Goal: Task Accomplishment & Management: Manage account settings

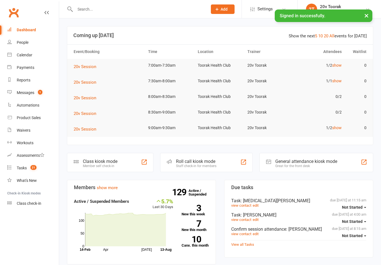
click at [335, 66] on link "show" at bounding box center [336, 65] width 9 height 4
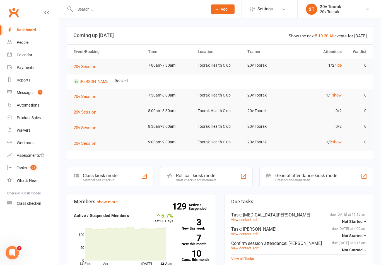
click at [95, 83] on link "[PERSON_NAME]" at bounding box center [95, 81] width 30 height 4
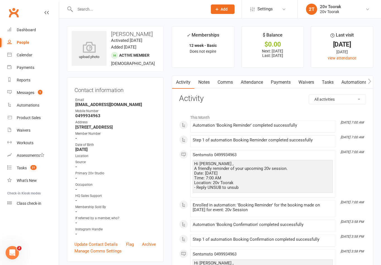
click at [203, 86] on link "Notes" at bounding box center [203, 82] width 19 height 13
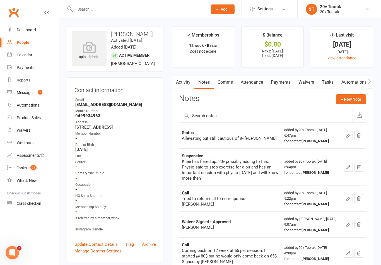
click at [357, 95] on button "+ New Note" at bounding box center [351, 99] width 30 height 10
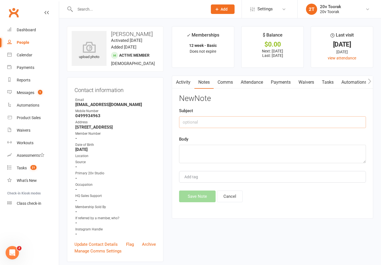
click at [255, 123] on input "text" at bounding box center [272, 122] width 187 height 12
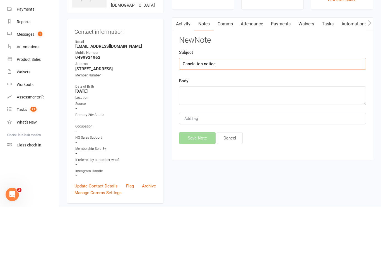
type input "Canclation notice"
click at [274, 145] on textarea at bounding box center [272, 154] width 187 height 18
type textarea "4 weeks - going to travel - Byron"
click at [195, 116] on input "Canclation notice" at bounding box center [272, 122] width 187 height 12
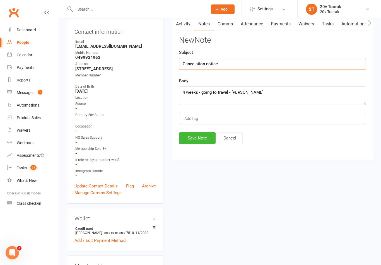
type input "Cancelation notice"
click at [197, 140] on button "Save Note" at bounding box center [197, 138] width 37 height 12
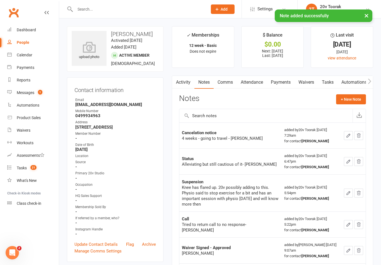
scroll to position [0, 5]
click at [323, 82] on link "Tasks" at bounding box center [328, 82] width 20 height 13
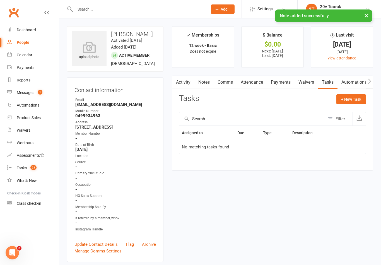
click at [357, 102] on button "+ New Task" at bounding box center [351, 99] width 30 height 10
select select "45736"
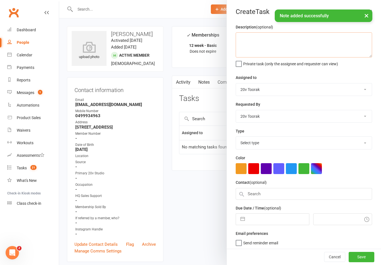
click at [308, 50] on textarea at bounding box center [304, 44] width 136 height 25
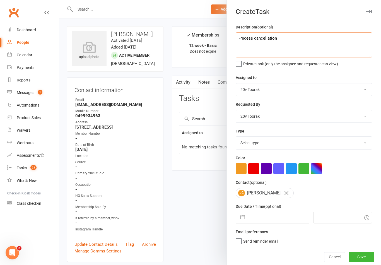
click at [242, 33] on textarea "-recess cancellation" at bounding box center [304, 44] width 136 height 25
type textarea "Process cancellation"
click at [262, 142] on select "Select type Call Call - to book trial Confirm session attendance Confirm trial …" at bounding box center [304, 143] width 136 height 12
select select "22772"
click at [275, 115] on select "Monique Coelho 20v HQ Yu Wang Graham Pearson 20v Toorak Byron Kruger" at bounding box center [304, 116] width 136 height 12
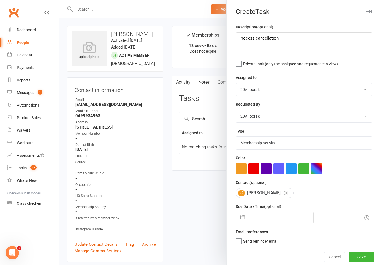
click at [303, 115] on select "Monique Coelho 20v HQ Yu Wang Graham Pearson 20v Toorak Byron Kruger" at bounding box center [304, 116] width 136 height 12
select select "46005"
click at [241, 220] on button "button" at bounding box center [243, 217] width 10 height 11
select select "6"
select select "2025"
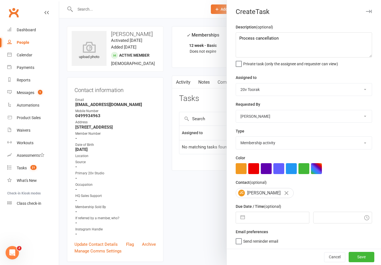
select select "7"
select select "2025"
select select "8"
select select "2025"
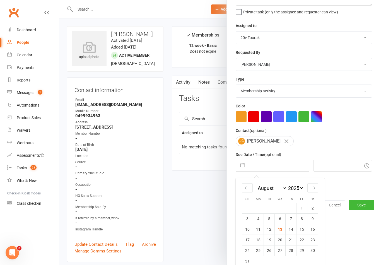
click at [282, 232] on td "13" at bounding box center [280, 229] width 11 height 11
type input "[DATE]"
type input "7:30am"
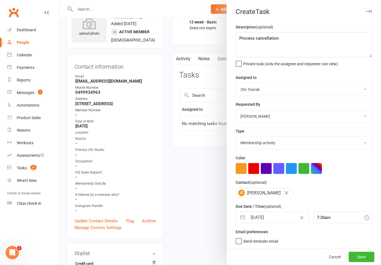
scroll to position [23, 0]
click at [365, 262] on button "Save" at bounding box center [362, 257] width 26 height 10
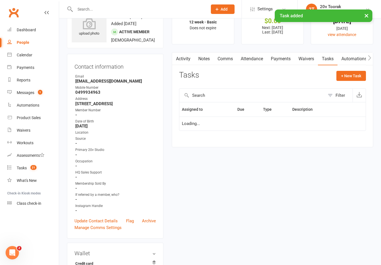
scroll to position [0, 0]
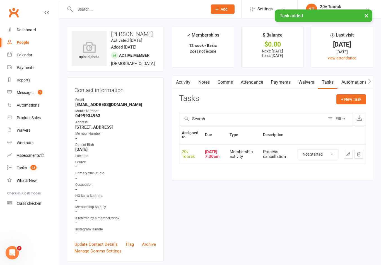
click at [348, 155] on icon "button" at bounding box center [348, 154] width 5 height 5
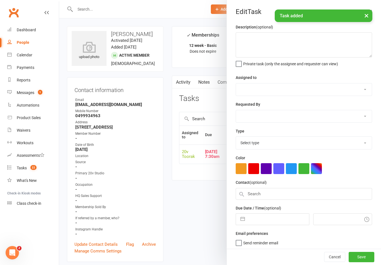
type textarea "Process cancellation"
select select "45736"
select select "46005"
type input "[DATE]"
type input "7:30am"
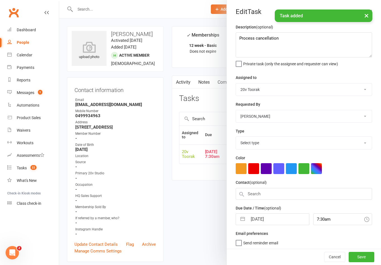
select select "22772"
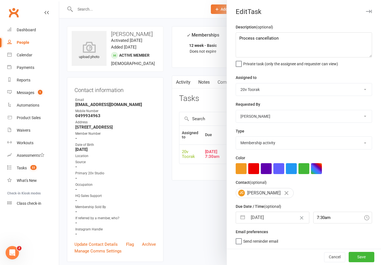
click at [280, 89] on select "Monique Coelho 20v HQ Yu Wang Graham Pearson 20v Toorak Byron Kruger" at bounding box center [304, 89] width 136 height 12
select select "46005"
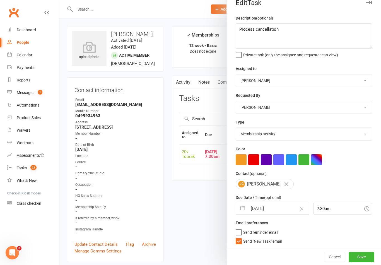
scroll to position [10, 0]
click at [239, 242] on label "Send "New Task" email" at bounding box center [259, 240] width 46 height 6
click at [239, 237] on input "Send "New Task" email" at bounding box center [259, 237] width 46 height 0
checkbox input "false"
click at [367, 260] on button "Save" at bounding box center [362, 257] width 26 height 10
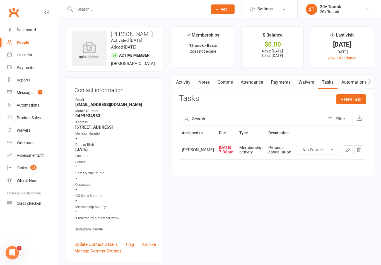
click at [15, 88] on link "Messages 1" at bounding box center [33, 92] width 52 height 13
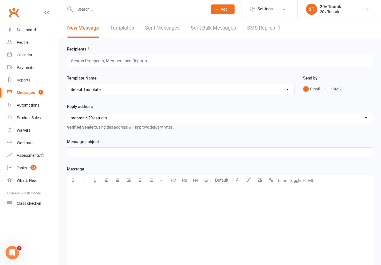
click at [276, 27] on link "SMS Replies 1" at bounding box center [263, 27] width 33 height 19
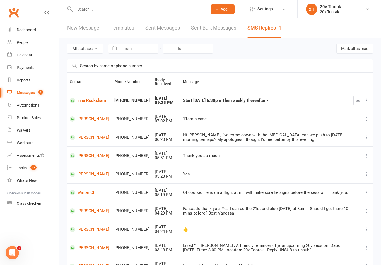
click at [15, 61] on link "Calendar" at bounding box center [33, 55] width 52 height 13
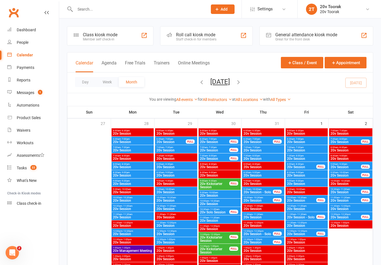
click at [22, 95] on link "Messages 1" at bounding box center [33, 92] width 52 height 13
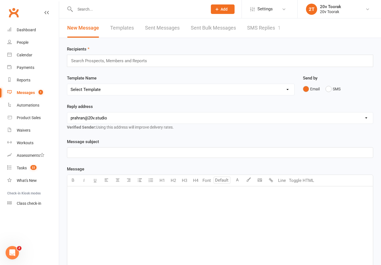
click at [266, 23] on link "SMS Replies 1" at bounding box center [263, 27] width 33 height 19
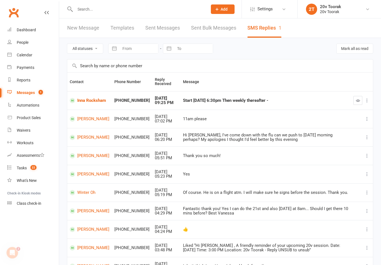
click at [30, 53] on div "Calendar" at bounding box center [25, 55] width 16 height 4
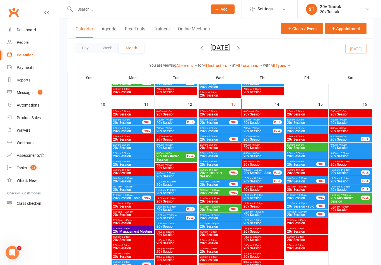
scroll to position [532, 0]
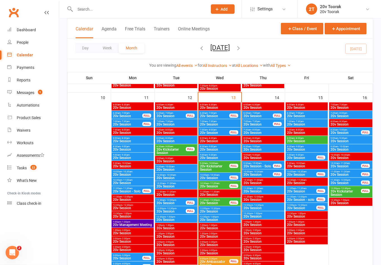
click at [218, 132] on span "20v Session" at bounding box center [215, 132] width 30 height 3
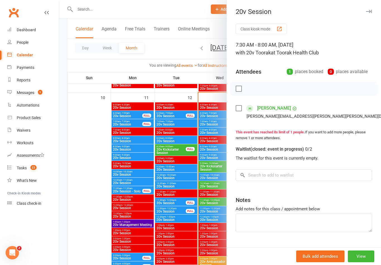
click at [94, 225] on div at bounding box center [220, 132] width 322 height 265
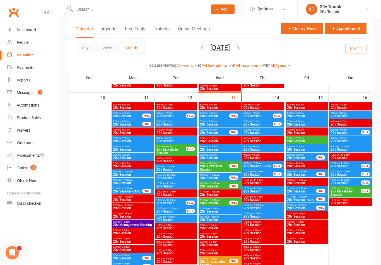
click at [227, 146] on span "8:30am - 9:00am" at bounding box center [220, 146] width 40 height 3
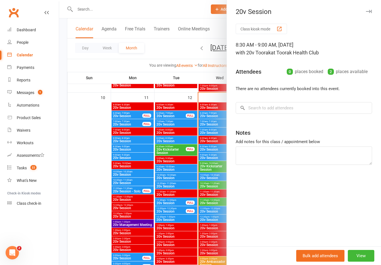
click at [95, 227] on div at bounding box center [220, 132] width 322 height 265
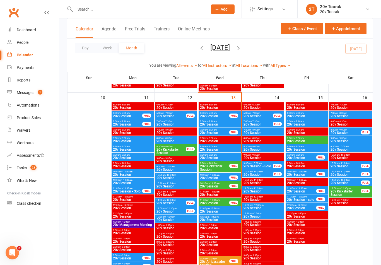
click at [220, 152] on div "8:30am - 9:00am 20v Session" at bounding box center [220, 148] width 42 height 8
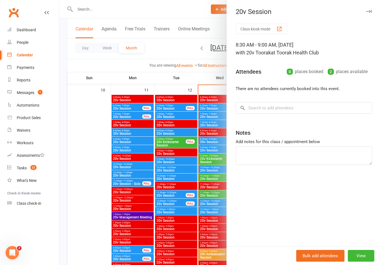
scroll to position [541, 0]
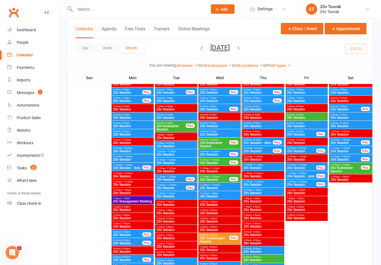
scroll to position [519, 0]
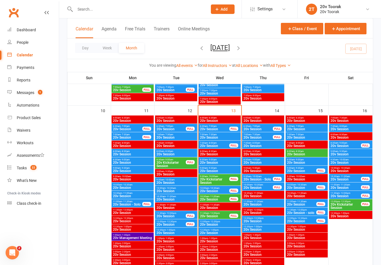
click at [215, 182] on span "20v Kickstarter Session" at bounding box center [215, 181] width 30 height 7
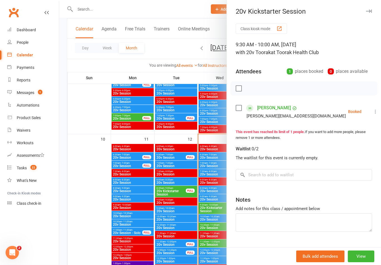
click at [207, 215] on div at bounding box center [220, 132] width 322 height 265
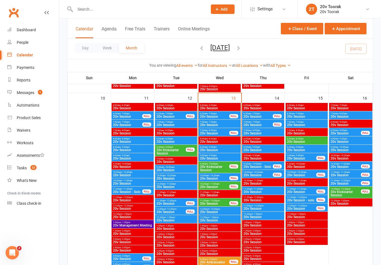
scroll to position [531, 0]
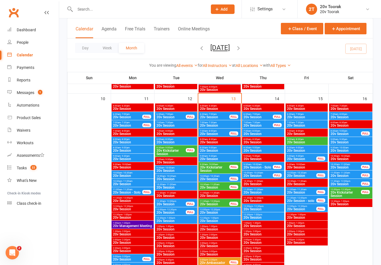
click at [228, 186] on span "20v Session" at bounding box center [215, 187] width 30 height 3
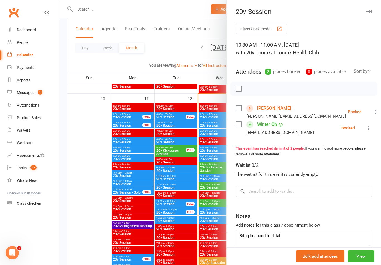
click at [203, 226] on div at bounding box center [220, 132] width 322 height 265
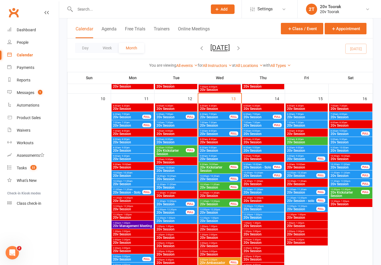
click at [220, 202] on span "11:30am - 12:00pm" at bounding box center [215, 201] width 30 height 3
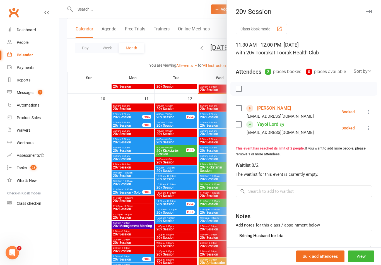
click at [83, 207] on div at bounding box center [220, 132] width 322 height 265
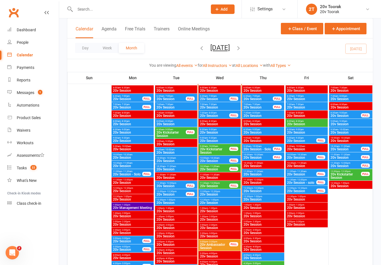
scroll to position [548, 0]
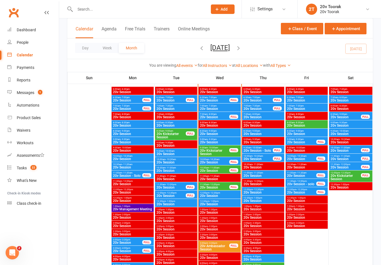
click at [213, 152] on span "20v Kickstarter Session" at bounding box center [215, 152] width 30 height 7
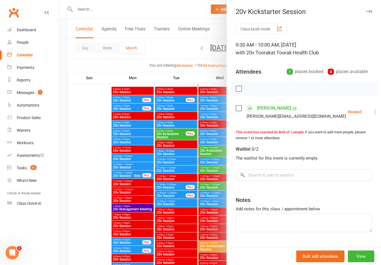
click at [87, 201] on div at bounding box center [220, 132] width 322 height 265
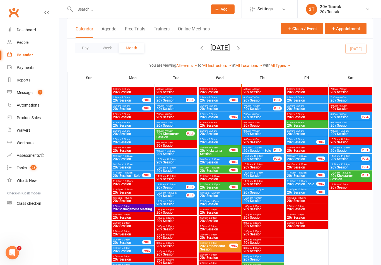
click at [221, 170] on span "20v Session" at bounding box center [215, 170] width 30 height 3
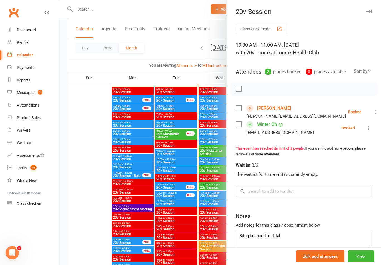
click at [101, 208] on div at bounding box center [220, 132] width 322 height 265
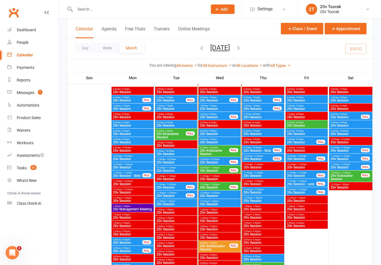
click at [217, 187] on span "20v Session" at bounding box center [215, 187] width 30 height 3
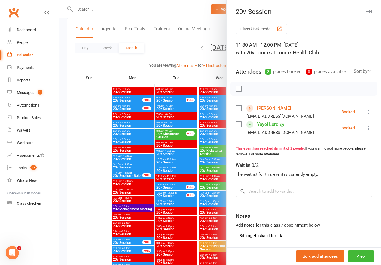
click at [96, 208] on div at bounding box center [220, 132] width 322 height 265
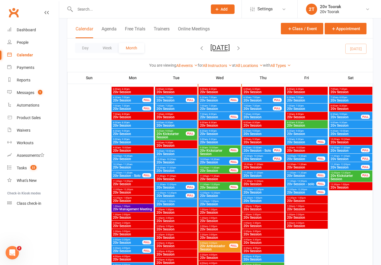
click at [223, 134] on span "20v Session" at bounding box center [220, 133] width 40 height 3
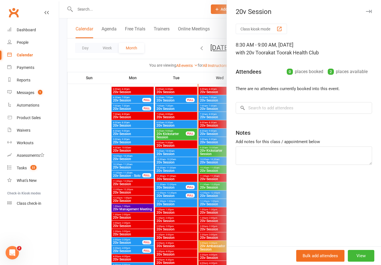
click at [96, 172] on div at bounding box center [220, 132] width 322 height 265
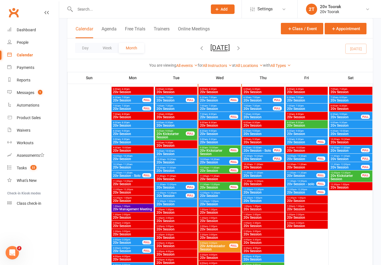
click at [223, 136] on div "8:30am - 9:00am 20v Session" at bounding box center [220, 133] width 42 height 8
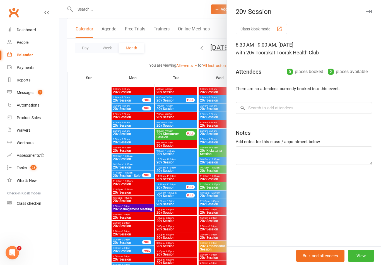
click at [217, 143] on div at bounding box center [220, 132] width 322 height 265
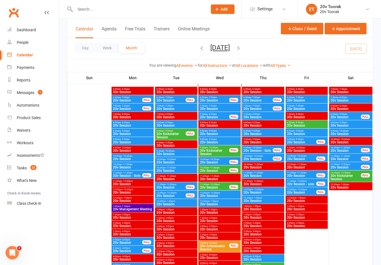
click at [217, 143] on span "20v Session" at bounding box center [220, 142] width 40 height 3
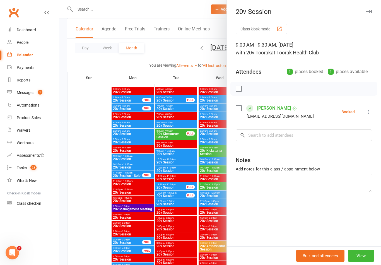
click at [89, 188] on div at bounding box center [220, 132] width 322 height 265
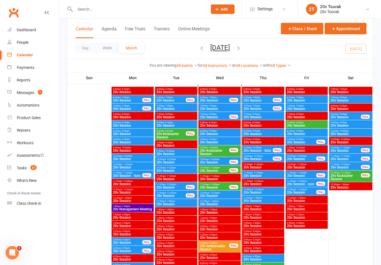
click at [204, 141] on span "20v Session" at bounding box center [220, 142] width 40 height 3
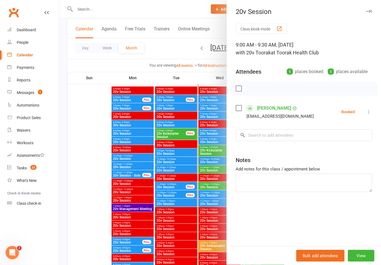
click at [89, 195] on div at bounding box center [220, 132] width 322 height 265
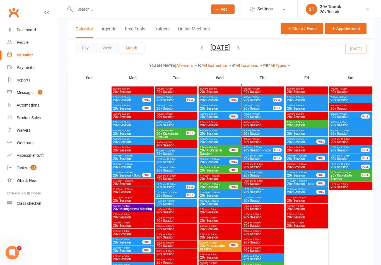
click at [222, 140] on span "20v Session" at bounding box center [220, 141] width 40 height 3
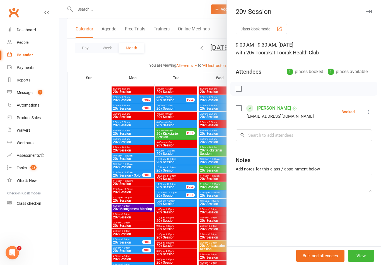
click at [95, 190] on div at bounding box center [220, 132] width 322 height 265
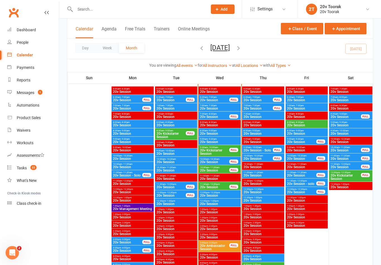
click at [217, 161] on span "20v Session" at bounding box center [215, 161] width 30 height 3
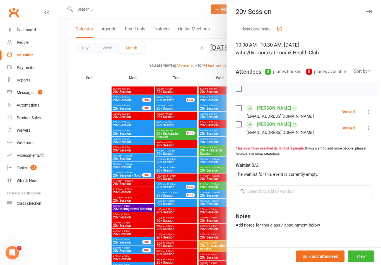
click at [275, 126] on link "Nicole Schonk" at bounding box center [274, 124] width 34 height 9
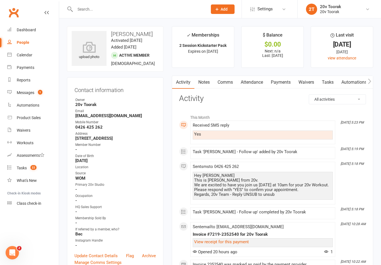
click at [209, 82] on link "Notes" at bounding box center [203, 82] width 19 height 13
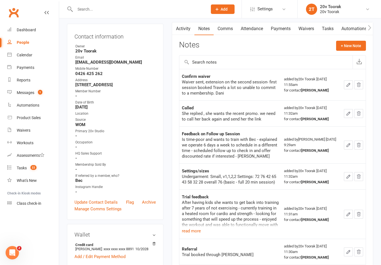
scroll to position [51, 0]
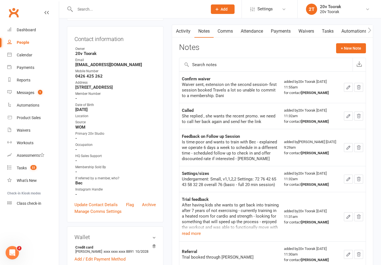
click at [246, 187] on td "Settings/sizes Undergarment: Small, v1,1,2,2 Settings: 72 76 42 65 43 58 32 28 …" at bounding box center [230, 179] width 102 height 26
click at [31, 49] on link "Calendar" at bounding box center [33, 55] width 52 height 13
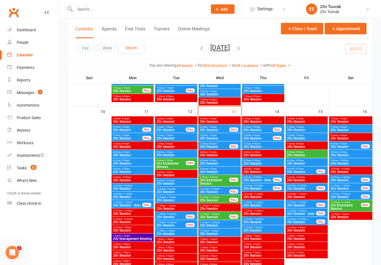
scroll to position [518, 0]
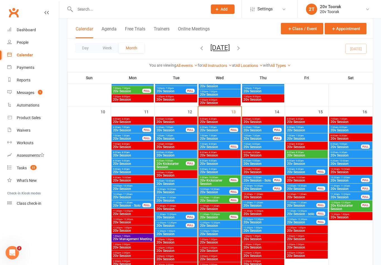
click at [219, 181] on span "20v Kickstarter Session" at bounding box center [215, 182] width 30 height 7
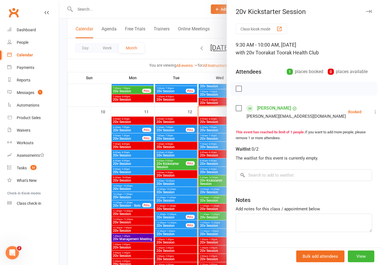
click at [208, 190] on div at bounding box center [220, 132] width 322 height 265
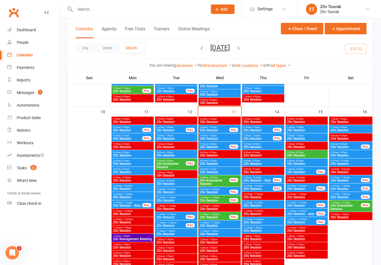
click at [210, 192] on span "20v Session" at bounding box center [215, 191] width 30 height 3
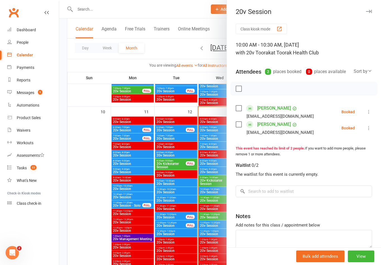
click at [212, 209] on div at bounding box center [220, 132] width 322 height 265
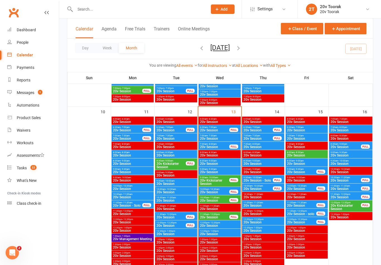
click at [217, 200] on span "20v Session" at bounding box center [215, 200] width 30 height 3
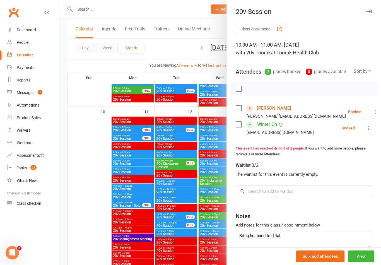
click at [205, 230] on div at bounding box center [220, 132] width 322 height 265
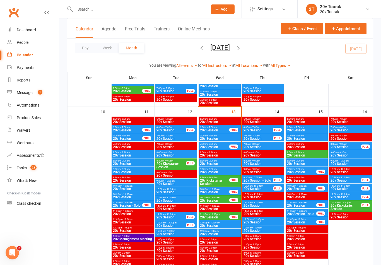
click at [223, 219] on span "20v Session" at bounding box center [215, 217] width 30 height 3
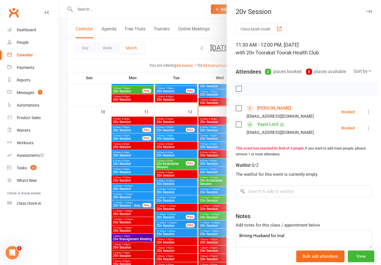
click at [217, 234] on div at bounding box center [220, 132] width 322 height 265
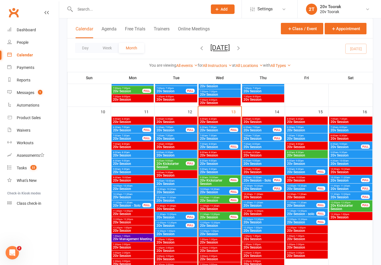
click at [220, 224] on span "20v Session" at bounding box center [220, 225] width 40 height 3
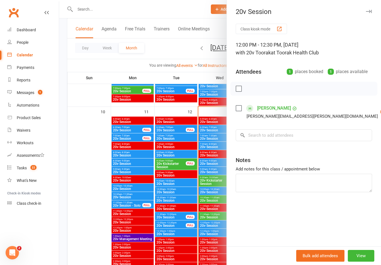
click at [213, 244] on div at bounding box center [220, 132] width 322 height 265
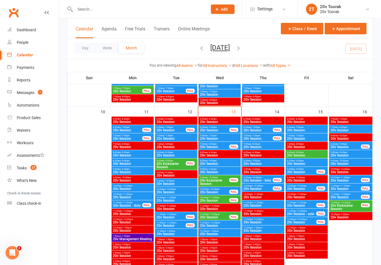
click at [221, 233] on span "20v Session" at bounding box center [220, 233] width 40 height 3
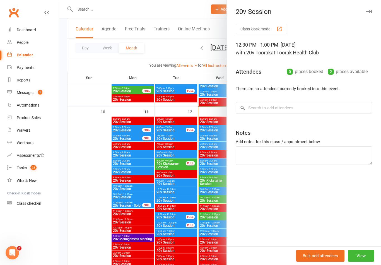
click at [217, 238] on div at bounding box center [220, 132] width 322 height 265
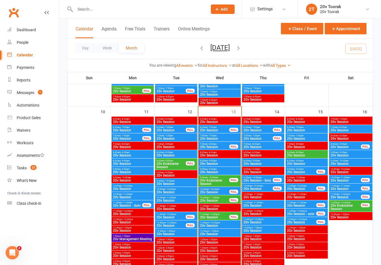
click at [217, 196] on span "- 11:00am" at bounding box center [214, 197] width 10 height 3
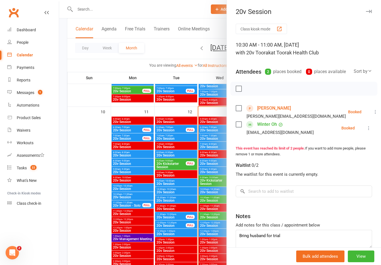
click at [217, 200] on div at bounding box center [220, 132] width 322 height 265
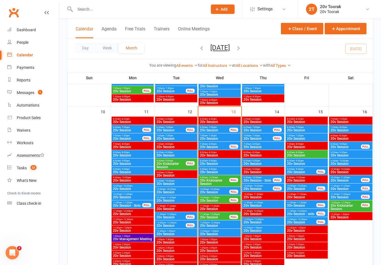
click at [223, 191] on span "20v Session" at bounding box center [215, 191] width 30 height 3
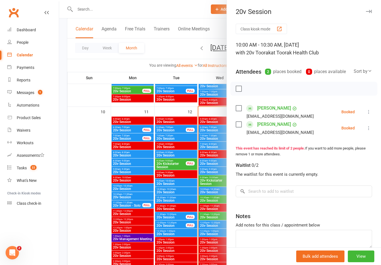
click at [220, 190] on div at bounding box center [220, 132] width 322 height 265
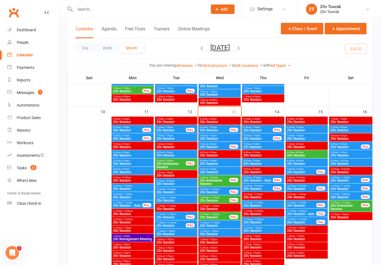
click at [216, 172] on span "20v Session" at bounding box center [220, 171] width 40 height 3
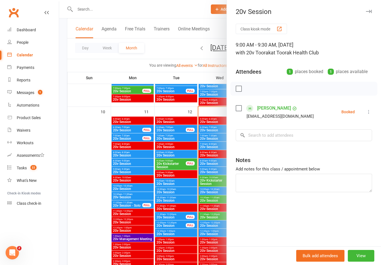
click at [214, 171] on div at bounding box center [220, 132] width 322 height 265
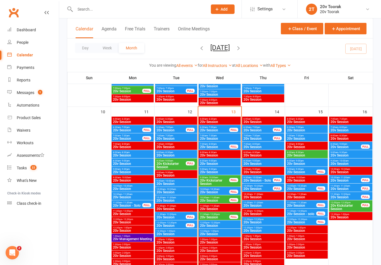
click at [212, 191] on span "20v Session" at bounding box center [215, 191] width 30 height 3
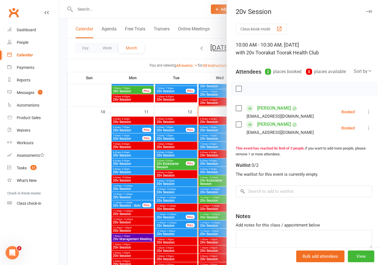
click at [264, 126] on link "[PERSON_NAME]" at bounding box center [274, 124] width 34 height 9
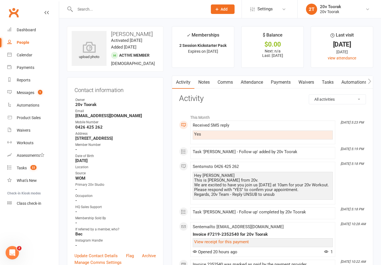
click at [203, 83] on link "Notes" at bounding box center [203, 82] width 19 height 13
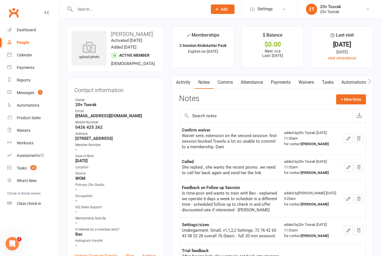
click at [288, 5] on link "Settings" at bounding box center [269, 9] width 39 height 13
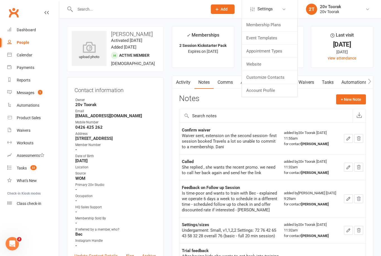
click at [118, 8] on input "text" at bounding box center [138, 9] width 130 height 8
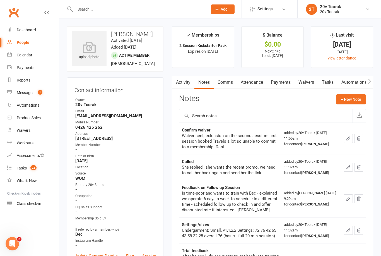
click at [29, 53] on div "Calendar" at bounding box center [25, 55] width 16 height 4
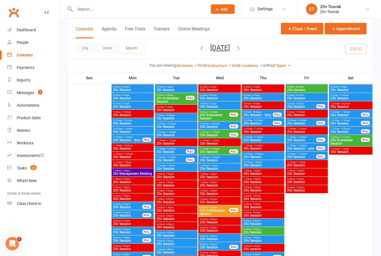
scroll to position [583, 0]
click at [223, 155] on div "12:00pm - 12:30pm 20v Session" at bounding box center [220, 159] width 42 height 8
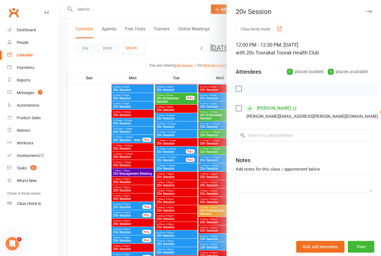
click at [214, 158] on div at bounding box center [220, 128] width 322 height 256
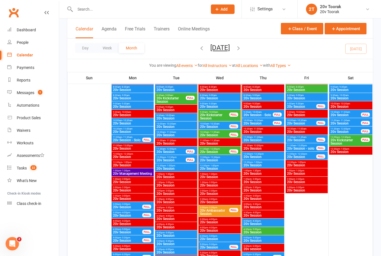
click at [226, 160] on span "20v Session" at bounding box center [220, 159] width 40 height 3
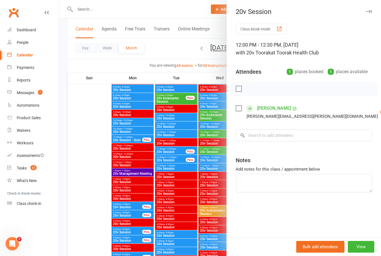
click at [91, 190] on div at bounding box center [220, 128] width 322 height 256
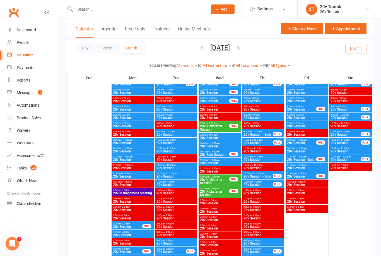
scroll to position [43, 0]
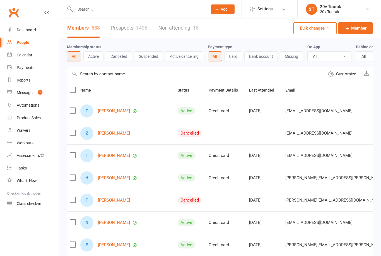
select select "100"
click at [127, 30] on link "Prospects 1405" at bounding box center [129, 27] width 36 height 19
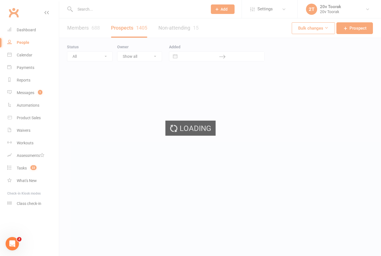
select select "100"
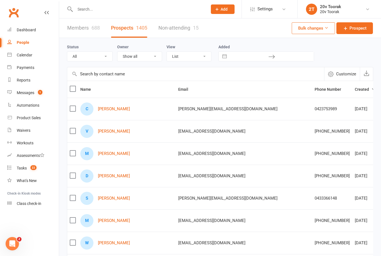
click at [114, 109] on link "[PERSON_NAME]" at bounding box center [114, 109] width 32 height 5
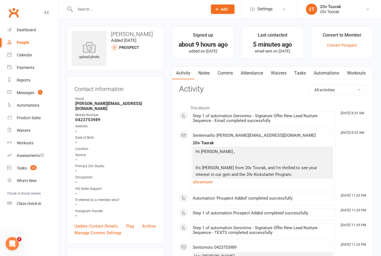
click at [207, 70] on link "Notes" at bounding box center [203, 73] width 19 height 13
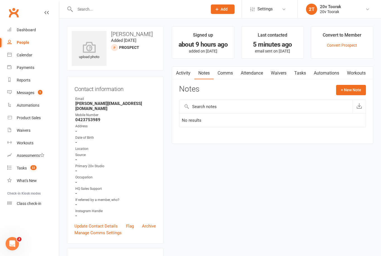
click at [179, 72] on link "Activity" at bounding box center [183, 73] width 22 height 13
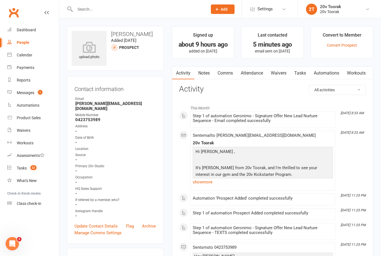
click at [206, 74] on link "Notes" at bounding box center [203, 73] width 19 height 13
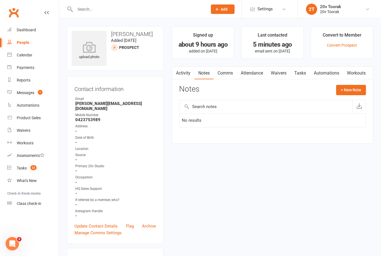
click at [225, 73] on link "Comms" at bounding box center [225, 73] width 23 height 13
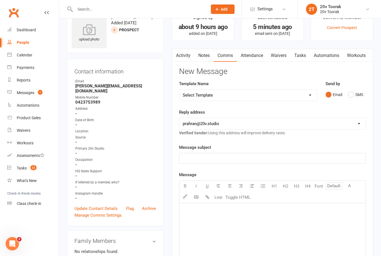
scroll to position [17, 0]
click at [354, 94] on button "SMS" at bounding box center [355, 94] width 15 height 11
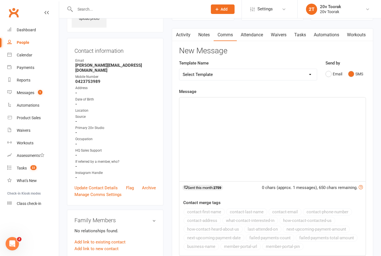
scroll to position [41, 0]
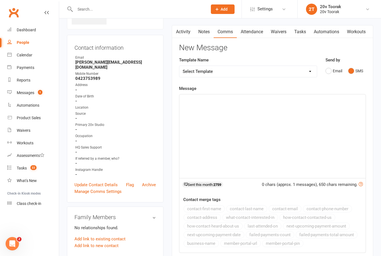
click at [218, 98] on p "﻿" at bounding box center [273, 99] width 180 height 7
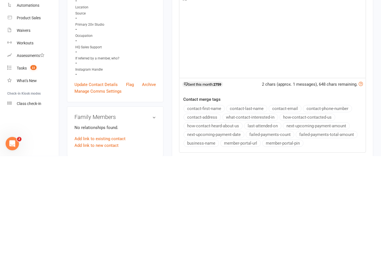
click at [216, 205] on button "contact-first-name" at bounding box center [203, 208] width 41 height 7
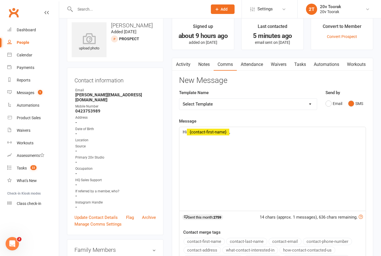
scroll to position [6, 0]
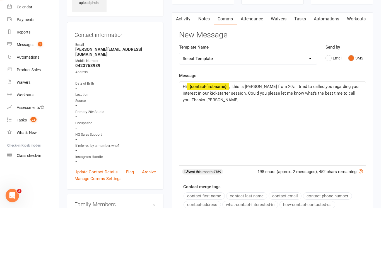
click at [221, 131] on p "Hi ﻿ {contact-first-name} , this is Daniela from 20v. I tried to called you reg…" at bounding box center [273, 141] width 180 height 20
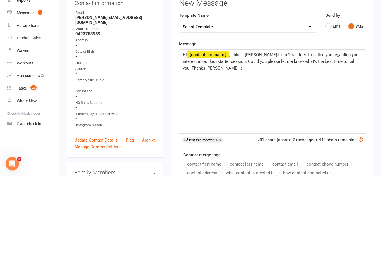
click at [341, 132] on span ", this is Daniela from 20v. I tried to called you regarding your interest in ou…" at bounding box center [272, 141] width 178 height 18
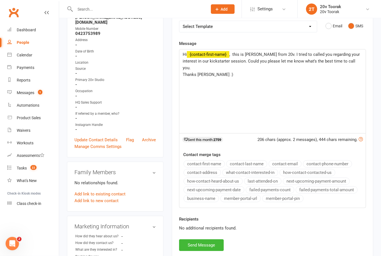
scroll to position [89, 0]
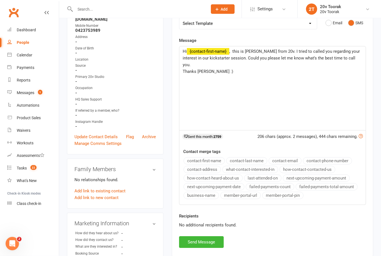
click at [185, 47] on div "Hi ﻿ {contact-first-name} , this is Daniela from 20v. I tried to called you reg…" at bounding box center [272, 89] width 186 height 84
click at [248, 75] on p "﻿" at bounding box center [273, 78] width 180 height 7
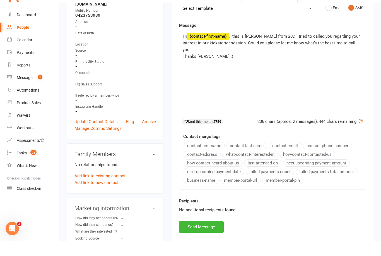
scroll to position [104, 0]
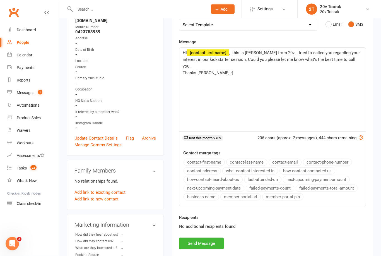
click at [210, 241] on button "Send Message" at bounding box center [201, 244] width 45 height 12
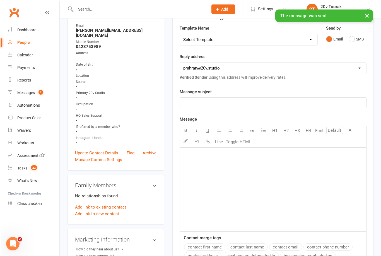
scroll to position [0, 0]
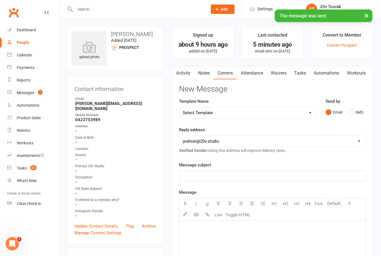
click at [200, 74] on link "Notes" at bounding box center [203, 73] width 19 height 13
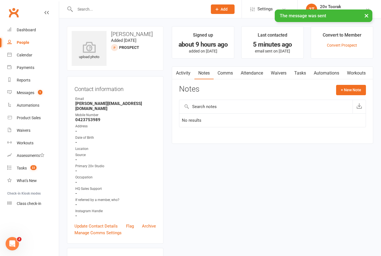
click at [353, 89] on button "+ New Note" at bounding box center [351, 90] width 30 height 10
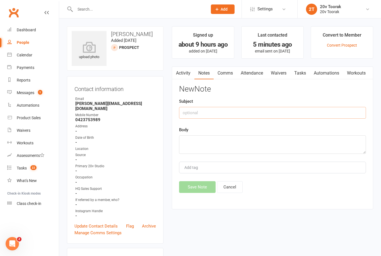
click at [247, 113] on input "text" at bounding box center [272, 113] width 187 height 12
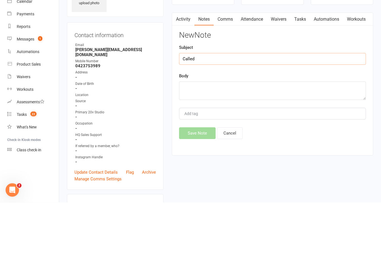
type input "Called"
click at [249, 135] on textarea at bounding box center [272, 144] width 187 height 18
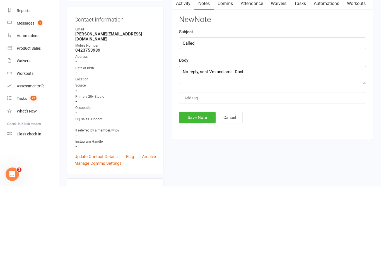
type textarea "No reply, sent Vm and sms. Dani."
click at [200, 181] on button "Save Note" at bounding box center [197, 187] width 37 height 12
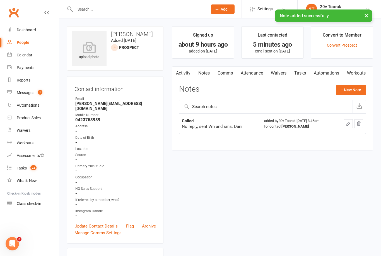
click at [303, 74] on link "Tasks" at bounding box center [300, 73] width 20 height 13
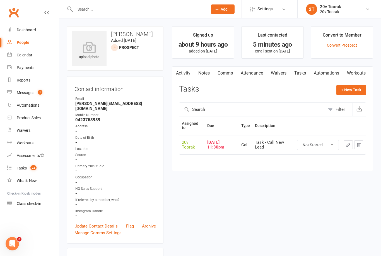
click at [317, 144] on select "Not Started In Progress Waiting Complete" at bounding box center [317, 144] width 41 height 9
select select "unstarted"
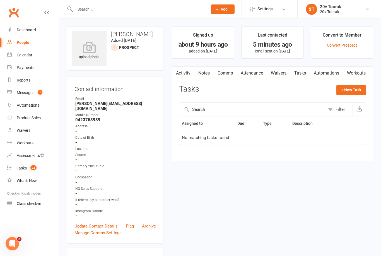
click at [356, 87] on button "+ New Task" at bounding box center [351, 90] width 30 height 10
select select "45736"
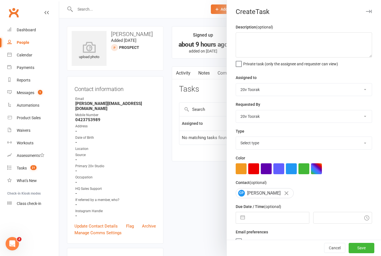
click at [327, 143] on select "Select type Call Call - to book trial Confirm session attendance Confirm trial …" at bounding box center [304, 143] width 136 height 12
select select "32301"
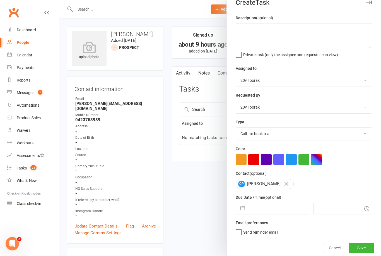
scroll to position [10, 0]
click at [282, 204] on input "text" at bounding box center [278, 208] width 61 height 11
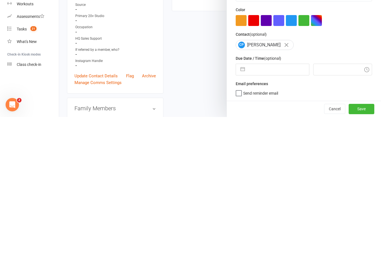
select select "6"
select select "2025"
select select "7"
select select "2025"
select select "8"
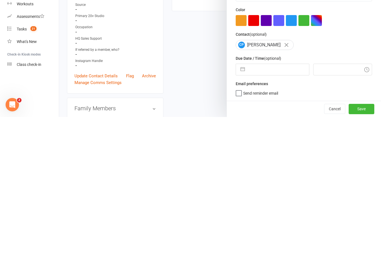
select select "2025"
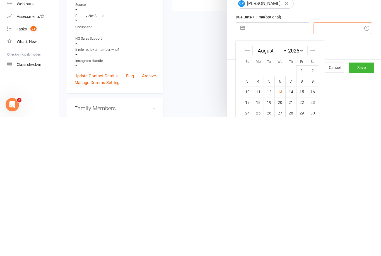
click at [322, 161] on input "text" at bounding box center [342, 167] width 59 height 12
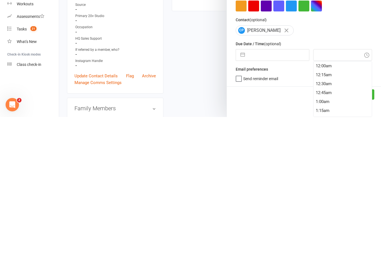
click at [269, 225] on div "Cancel Save" at bounding box center [304, 233] width 154 height 16
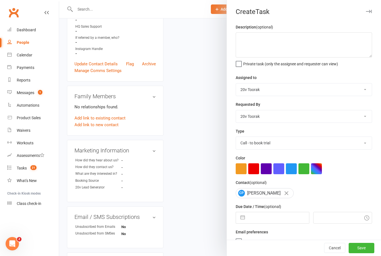
scroll to position [162, 0]
click at [366, 143] on select "Call Call - to book trial Confirm session attendance Confirm trial Follow up Me…" at bounding box center [304, 143] width 136 height 12
click at [272, 220] on input "text" at bounding box center [278, 217] width 61 height 11
select select "6"
select select "2025"
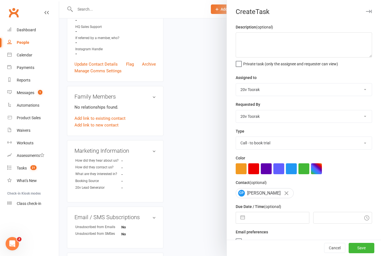
select select "7"
select select "2025"
select select "8"
select select "2025"
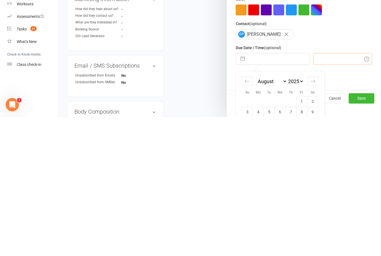
click at [325, 192] on input "text" at bounding box center [342, 198] width 59 height 12
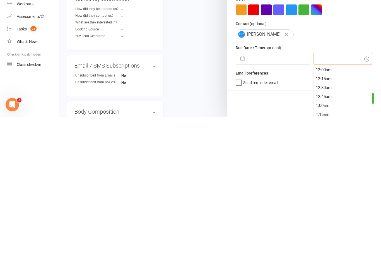
scroll to position [7, 0]
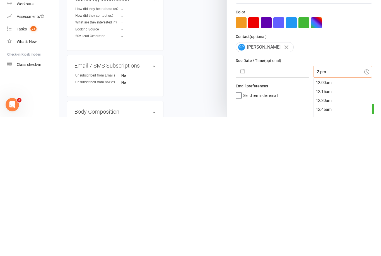
type input "2 pm"
click at [335, 205] on input "2 pm" at bounding box center [342, 211] width 59 height 12
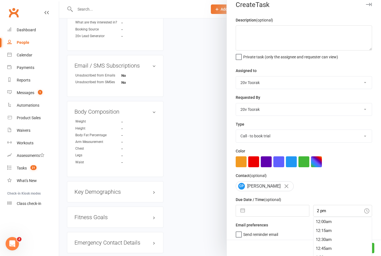
type input "13 Aug 2025"
type input "2:00pm"
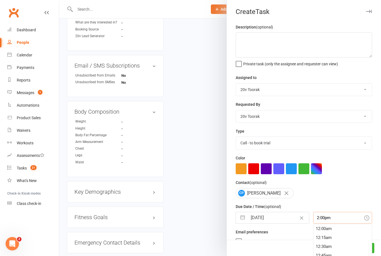
scroll to position [491, 0]
click at [367, 253] on button "Save" at bounding box center [362, 248] width 26 height 10
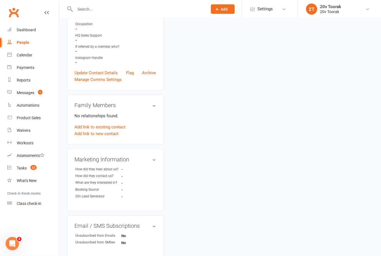
scroll to position [151, 0]
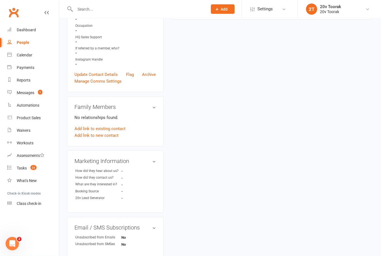
click at [25, 164] on link "Tasks 22" at bounding box center [33, 168] width 52 height 13
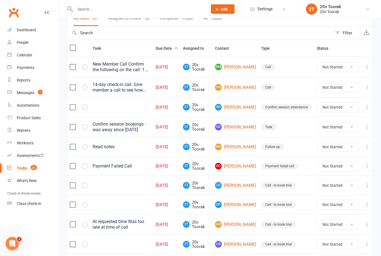
scroll to position [52, 0]
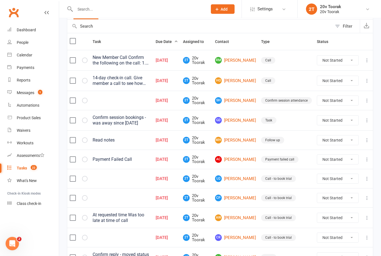
click at [245, 98] on link "SH Shao Huang" at bounding box center [235, 100] width 41 height 7
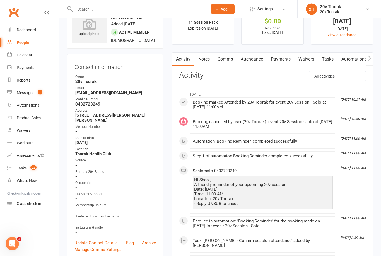
scroll to position [23, 0]
click at [327, 59] on link "Tasks" at bounding box center [328, 59] width 20 height 13
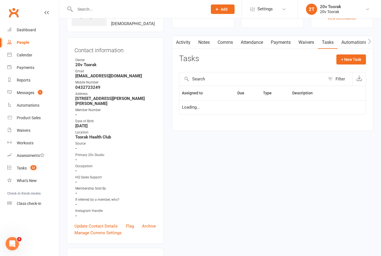
scroll to position [41, 0]
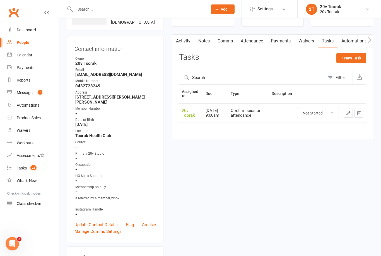
click at [202, 39] on link "Notes" at bounding box center [203, 41] width 19 height 13
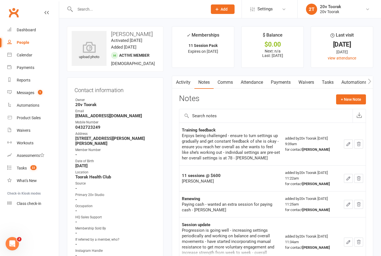
click at [330, 81] on link "Tasks" at bounding box center [328, 82] width 20 height 13
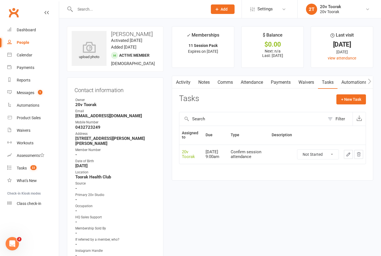
click at [183, 81] on link "Activity" at bounding box center [183, 82] width 22 height 13
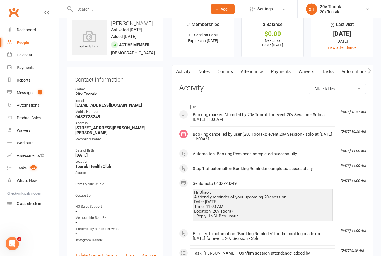
scroll to position [11, 0]
click at [327, 70] on link "Tasks" at bounding box center [328, 71] width 20 height 13
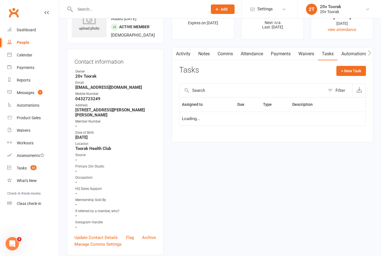
scroll to position [29, 0]
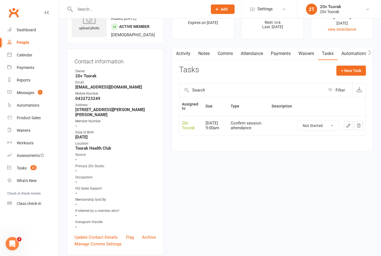
click at [179, 54] on link "Activity" at bounding box center [183, 53] width 22 height 13
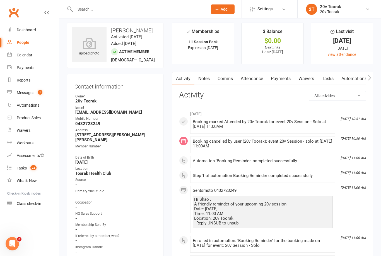
scroll to position [3, 0]
click at [331, 76] on link "Tasks" at bounding box center [328, 78] width 20 height 13
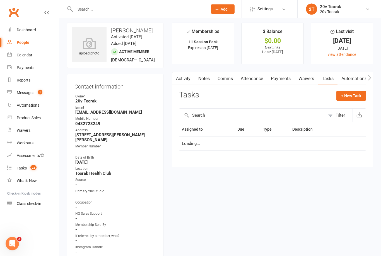
scroll to position [21, 0]
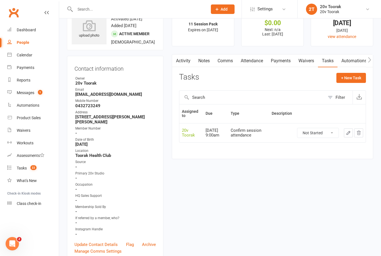
click at [205, 58] on link "Notes" at bounding box center [203, 60] width 19 height 13
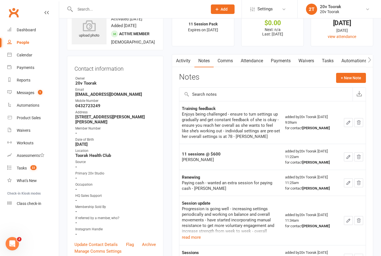
click at [258, 59] on link "Attendance" at bounding box center [252, 60] width 30 height 13
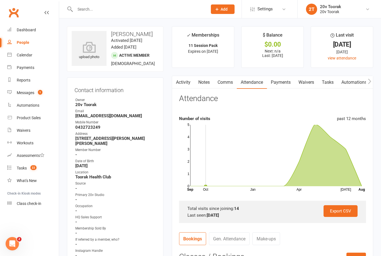
click at [331, 86] on link "Tasks" at bounding box center [328, 82] width 20 height 13
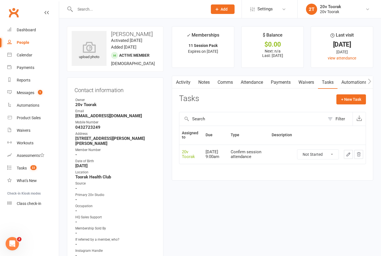
click at [331, 153] on select "Not Started In Progress Waiting Complete" at bounding box center [317, 153] width 41 height 9
select select "unstarted"
click at [361, 97] on button "+ New Task" at bounding box center [351, 99] width 30 height 10
select select "45736"
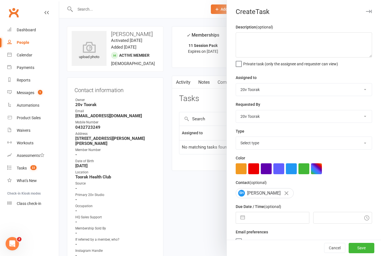
click at [300, 142] on select "Select type Call Call - to book trial Confirm session attendance Confirm trial …" at bounding box center [304, 143] width 136 height 12
select select "29156"
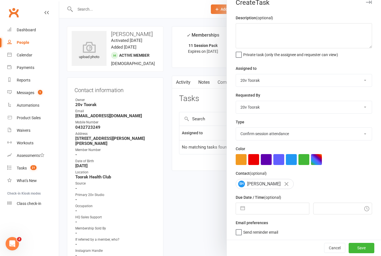
scroll to position [10, 0]
click at [245, 211] on button "button" at bounding box center [243, 208] width 10 height 11
select select "6"
select select "2025"
select select "7"
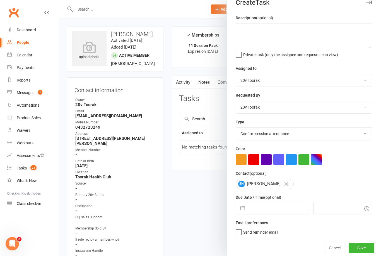
select select "2025"
select select "8"
select select "2025"
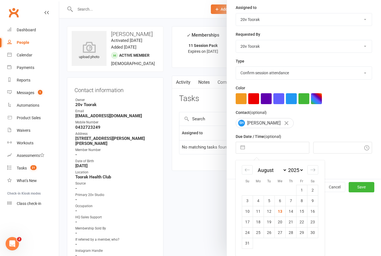
scroll to position [71, 0]
click at [317, 172] on div "Move forward to switch to the next month." at bounding box center [312, 169] width 11 height 9
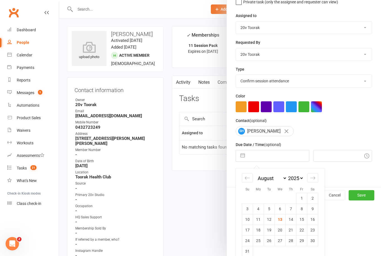
select select "9"
select select "2025"
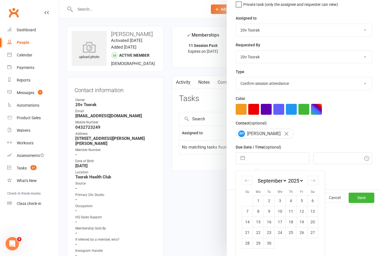
scroll to position [61, 0]
click at [271, 215] on td "9" at bounding box center [269, 211] width 11 height 11
type input "09 Sep 2025"
type input "9:00am"
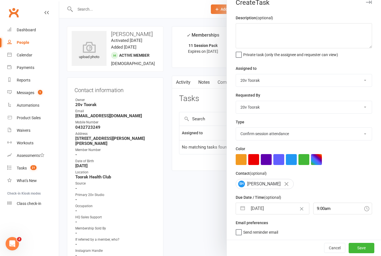
click at [356, 246] on button "Save" at bounding box center [362, 248] width 26 height 10
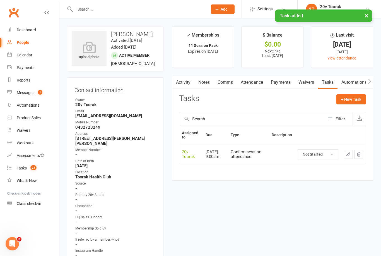
click at [205, 83] on link "Notes" at bounding box center [203, 82] width 19 height 13
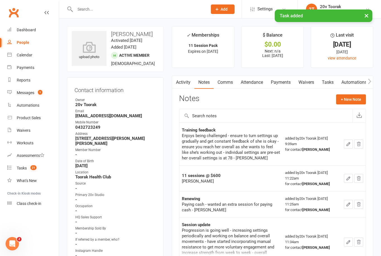
click at [319, 83] on link "Tasks" at bounding box center [328, 82] width 20 height 13
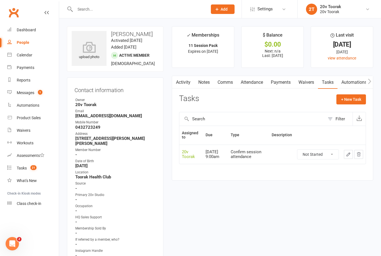
click at [253, 86] on link "Attendance" at bounding box center [252, 82] width 30 height 13
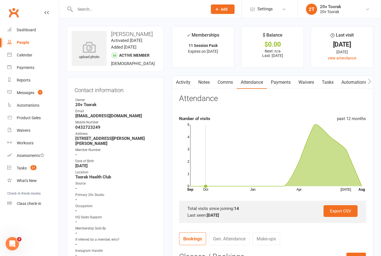
click at [204, 84] on link "Notes" at bounding box center [203, 82] width 19 height 13
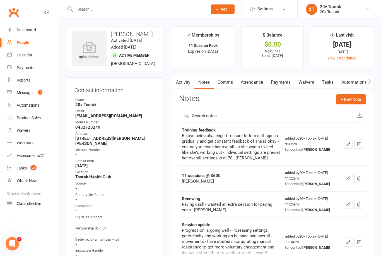
click at [359, 98] on button "+ New Note" at bounding box center [351, 99] width 30 height 10
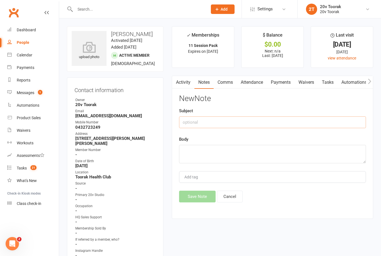
click at [288, 120] on input "text" at bounding box center [272, 122] width 187 height 12
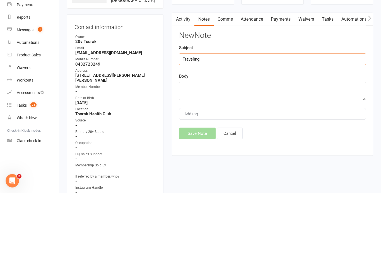
type input "Traveling"
click at [277, 145] on textarea at bounding box center [272, 154] width 187 height 18
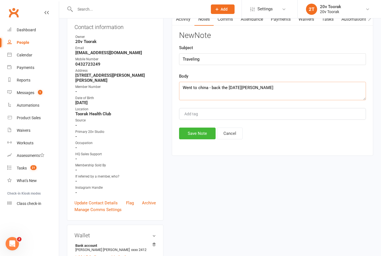
type textarea "Went to china - back the 28th August - Byron"
click at [203, 128] on button "Save Note" at bounding box center [197, 133] width 37 height 12
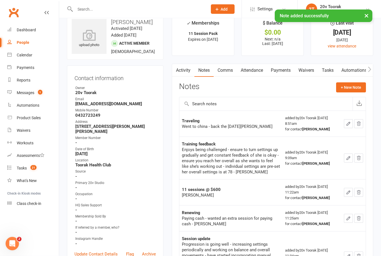
scroll to position [0, 0]
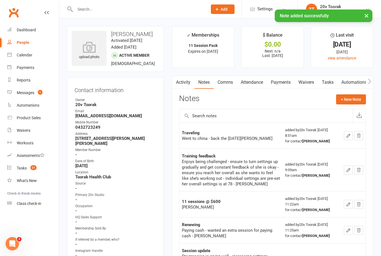
click at [326, 84] on link "Tasks" at bounding box center [328, 82] width 20 height 13
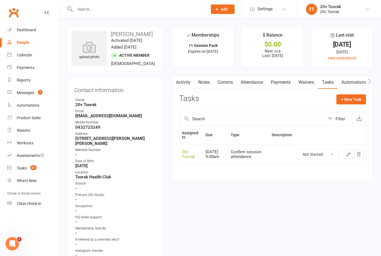
click at [255, 83] on link "Attendance" at bounding box center [252, 82] width 30 height 13
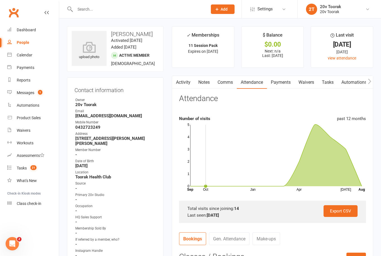
click at [207, 80] on link "Notes" at bounding box center [203, 82] width 19 height 13
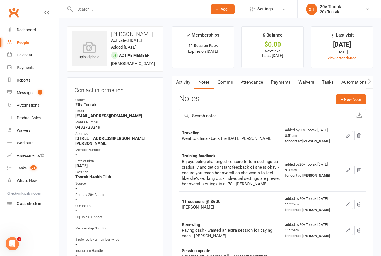
click at [324, 82] on link "Tasks" at bounding box center [328, 82] width 20 height 13
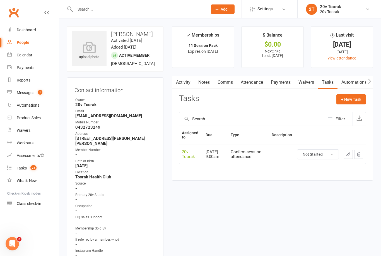
click at [250, 84] on link "Attendance" at bounding box center [252, 82] width 30 height 13
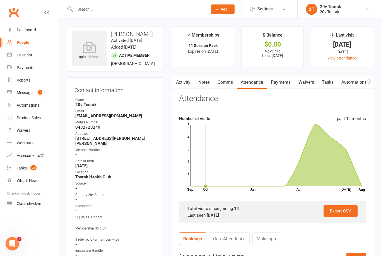
click at [333, 82] on link "Tasks" at bounding box center [328, 82] width 20 height 13
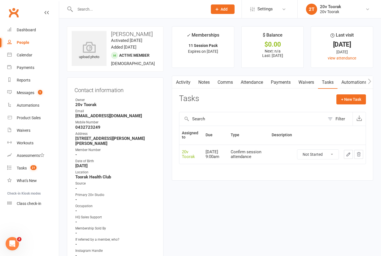
click at [184, 81] on link "Activity" at bounding box center [183, 82] width 22 height 13
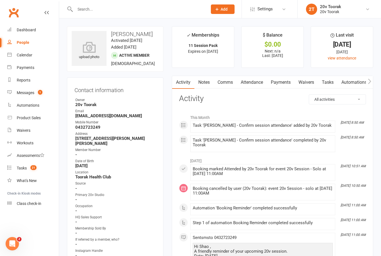
click at [19, 167] on div "Tasks" at bounding box center [22, 168] width 10 height 4
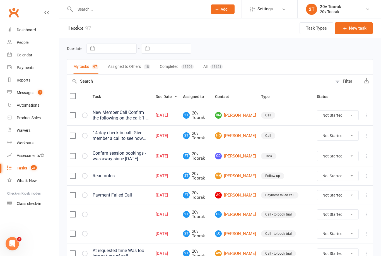
click at [117, 117] on div "New Member Call Confirm the following on the call: 1. Call a member to check in…" at bounding box center [122, 115] width 58 height 11
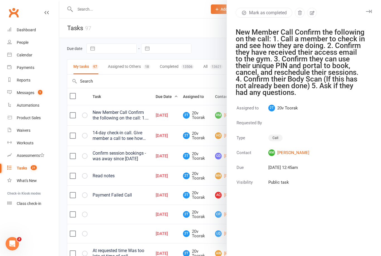
click at [132, 115] on div at bounding box center [220, 128] width 322 height 256
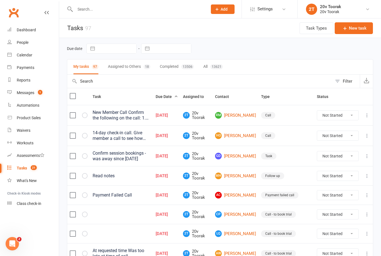
click at [242, 116] on link "RM Robyn Mason" at bounding box center [235, 115] width 41 height 7
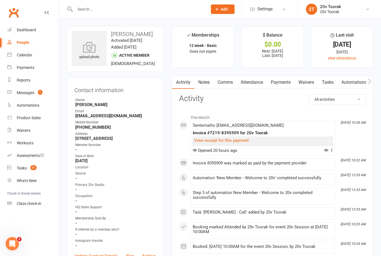
click at [329, 81] on link "Tasks" at bounding box center [328, 82] width 20 height 13
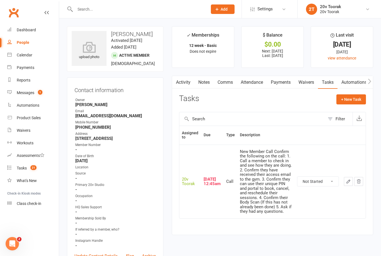
click at [206, 81] on link "Notes" at bounding box center [203, 82] width 19 height 13
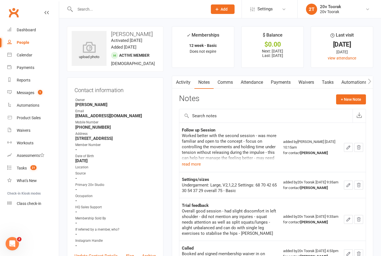
click at [197, 161] on button "read more" at bounding box center [191, 164] width 19 height 7
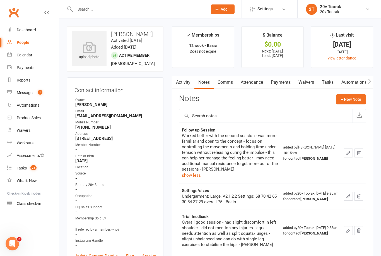
click at [30, 166] on count-badge "21" at bounding box center [32, 168] width 9 height 4
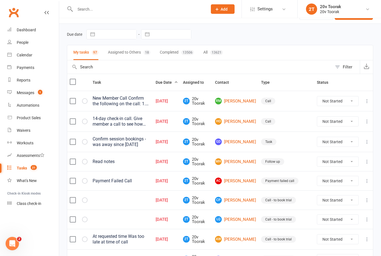
scroll to position [14, 0]
click at [242, 124] on link "HO Hugh O'Brien" at bounding box center [235, 121] width 41 height 7
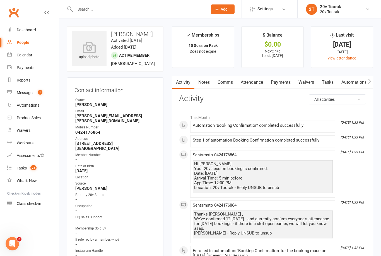
click at [228, 84] on link "Comms" at bounding box center [225, 82] width 23 height 13
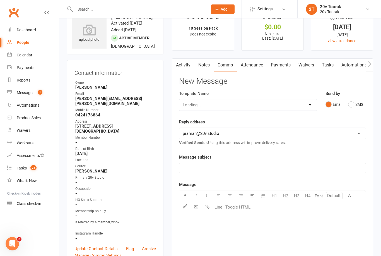
scroll to position [18, 0]
click at [350, 100] on button "SMS" at bounding box center [355, 103] width 15 height 11
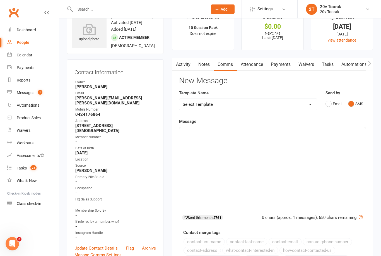
click at [242, 141] on div "﻿" at bounding box center [272, 169] width 186 height 84
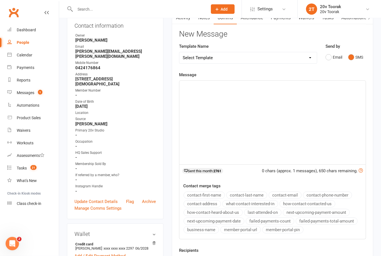
click at [239, 94] on div "﻿" at bounding box center [272, 123] width 186 height 84
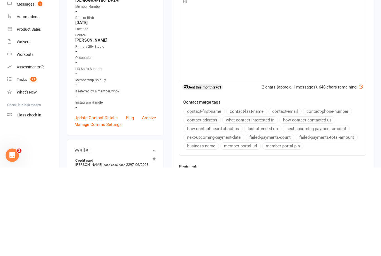
click at [215, 196] on button "contact-first-name" at bounding box center [203, 199] width 41 height 7
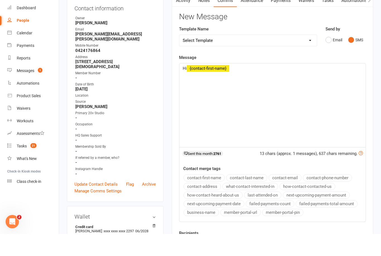
click at [254, 87] on p "Hi ﻿ {contact-first-name}" at bounding box center [273, 90] width 180 height 7
click at [316, 87] on p "Hi ﻿ {contact-first-name} , it’s Daniela from 20v. Could you pleas" at bounding box center [273, 90] width 180 height 7
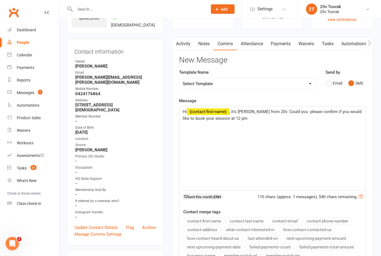
scroll to position [0, 0]
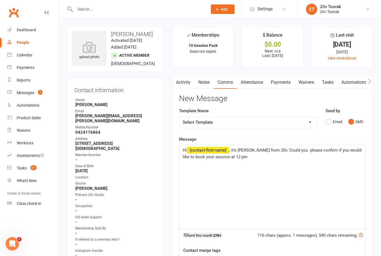
click at [251, 158] on p "Hi ﻿ {contact-first-name} , it’s Daniela from 20v. Could you please confirm if …" at bounding box center [273, 153] width 180 height 13
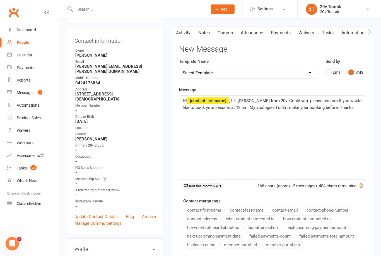
scroll to position [49, 0]
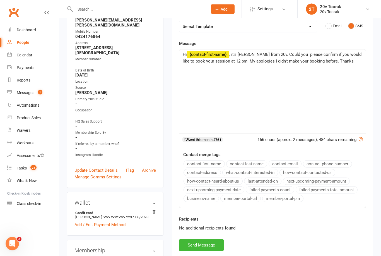
click at [207, 240] on button "Send Message" at bounding box center [201, 245] width 45 height 12
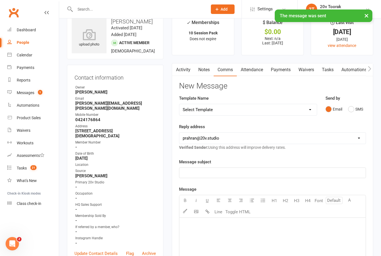
scroll to position [0, 0]
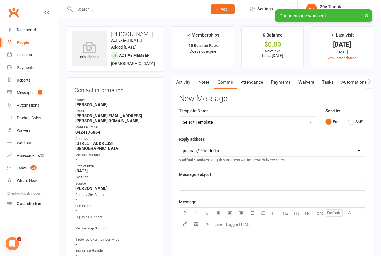
click at [327, 83] on link "Tasks" at bounding box center [328, 82] width 20 height 13
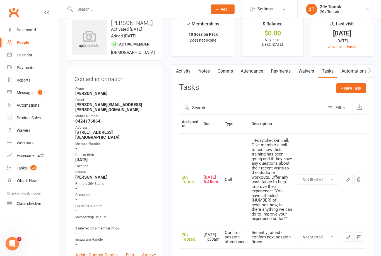
scroll to position [11, 0]
click at [206, 72] on link "Notes" at bounding box center [203, 70] width 19 height 13
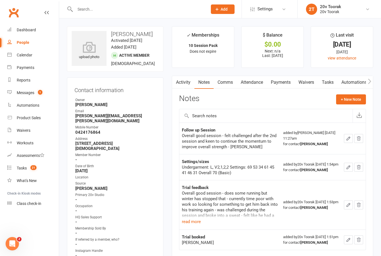
click at [332, 78] on link "Tasks" at bounding box center [328, 82] width 20 height 13
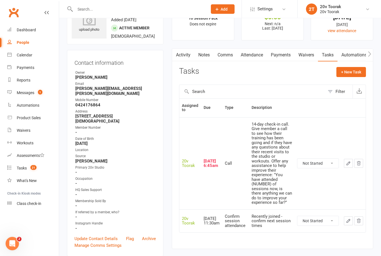
scroll to position [28, 0]
click at [32, 56] on div "Calendar" at bounding box center [25, 55] width 16 height 4
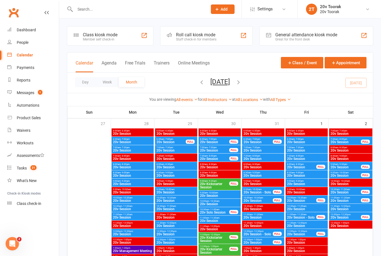
click at [33, 40] on link "People" at bounding box center [33, 42] width 52 height 13
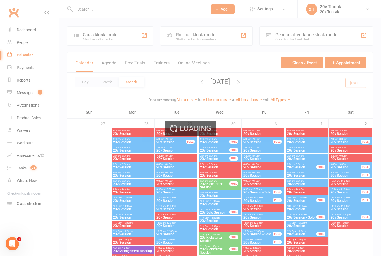
select select "100"
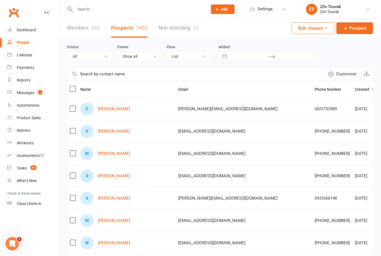
click at [31, 54] on div "Calendar" at bounding box center [25, 55] width 16 height 4
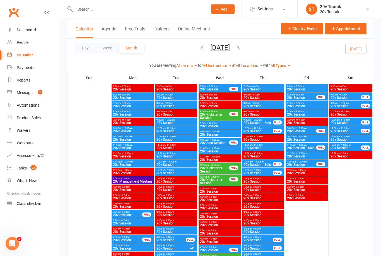
scroll to position [68, 0]
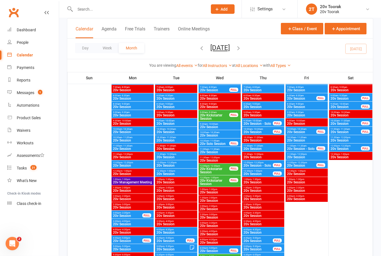
click at [26, 168] on div "Tasks" at bounding box center [22, 168] width 10 height 4
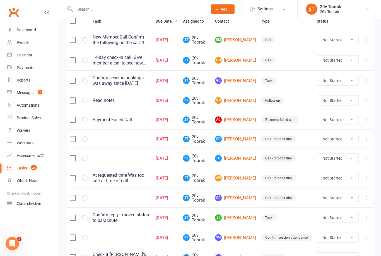
scroll to position [75, 0]
click at [244, 160] on link "LQ Luis Quinn" at bounding box center [235, 158] width 41 height 7
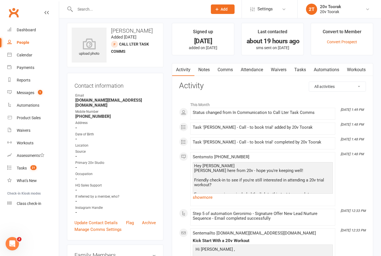
scroll to position [10, 0]
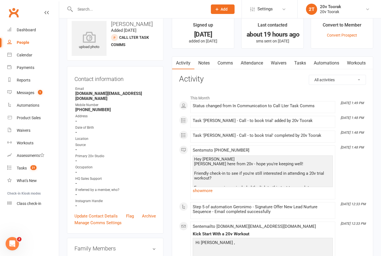
click at [205, 68] on link "Notes" at bounding box center [203, 63] width 19 height 13
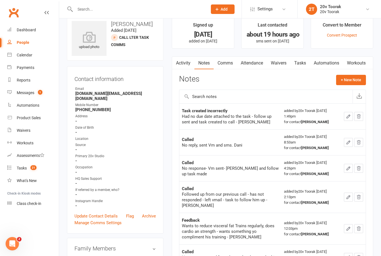
click at [305, 57] on link "Tasks" at bounding box center [300, 63] width 20 height 13
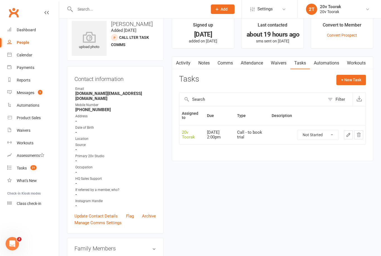
click at [206, 67] on link "Notes" at bounding box center [203, 63] width 19 height 13
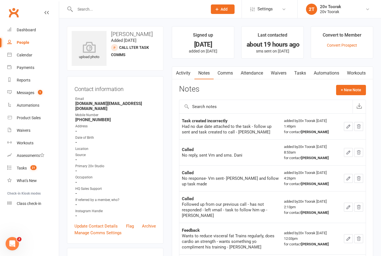
click at [227, 74] on link "Comms" at bounding box center [225, 73] width 23 height 13
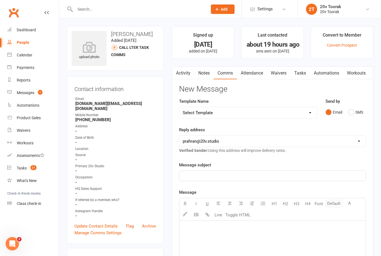
click at [350, 113] on button "SMS" at bounding box center [355, 112] width 15 height 11
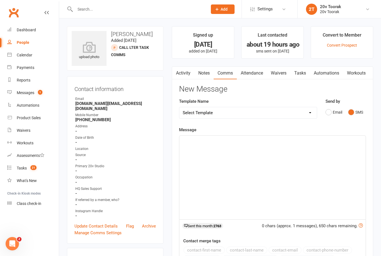
click at [280, 146] on div "﻿" at bounding box center [272, 178] width 186 height 84
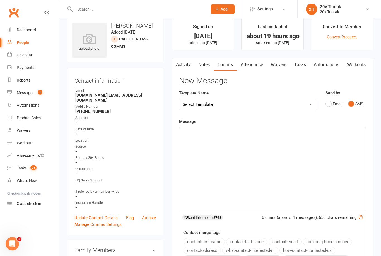
scroll to position [8, 0]
click at [262, 139] on div "﻿" at bounding box center [272, 169] width 186 height 84
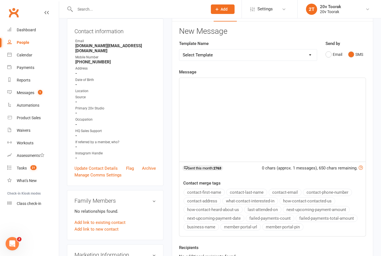
scroll to position [57, 0]
click at [213, 82] on p "﻿" at bounding box center [273, 83] width 180 height 7
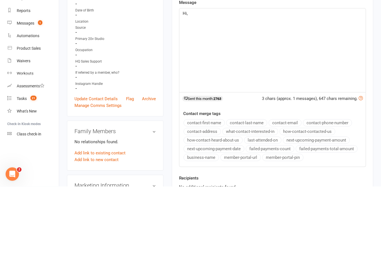
click at [216, 189] on button "contact-first-name" at bounding box center [203, 192] width 41 height 7
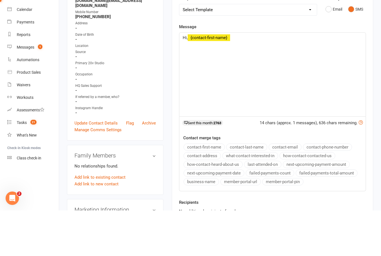
click at [266, 80] on p "Hi, ﻿ {contact-first-name}" at bounding box center [273, 83] width 180 height 7
click at [263, 78] on div "Hi, ﻿ {contact-first-name}" at bounding box center [272, 120] width 186 height 84
click at [264, 78] on div "Hi, ﻿ {contact-first-name}" at bounding box center [272, 120] width 186 height 84
click at [270, 78] on div "Hi, ﻿ {contact-first-name}" at bounding box center [272, 120] width 186 height 84
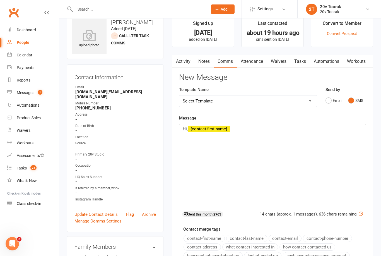
scroll to position [0, 0]
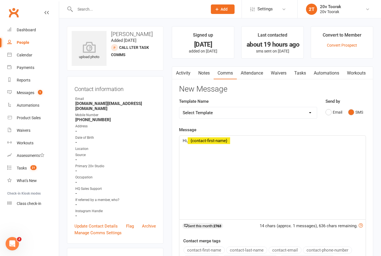
click at [250, 141] on p "Hi, ﻿ {contact-first-name}" at bounding box center [273, 140] width 180 height 7
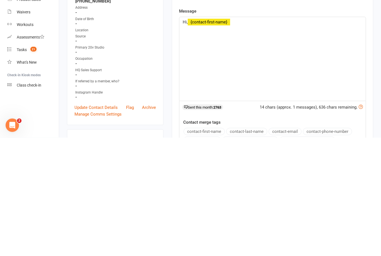
click at [254, 137] on p "Hi, ﻿ {contact-first-name}" at bounding box center [273, 140] width 180 height 7
click at [261, 136] on div "Hi, ﻿ {contact-first-name}" at bounding box center [272, 178] width 186 height 84
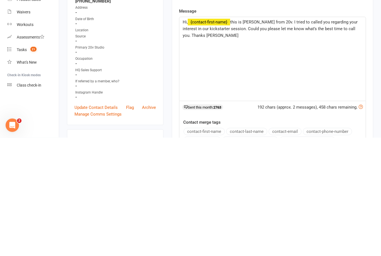
click at [231, 138] on span "this is Daniela from 20v. I tried to called you regarding your interest in our …" at bounding box center [271, 147] width 176 height 18
click at [224, 138] on span ", this is Daniela from 20v. I tried to called you regarding your interest in ou…" at bounding box center [272, 147] width 178 height 18
click at [217, 137] on p "Hi, ﻿ {contact-first-name} , this is Daniela from 20v. I tried to called you re…" at bounding box center [273, 147] width 180 height 20
click at [280, 136] on div "Hi, ﻿ {contact-first-name} , this is Daniela from 20v. I tried to called you re…" at bounding box center [272, 178] width 186 height 84
click at [277, 138] on span ", this is Daniela from 20v. I tried to called you regarding your interest in ou…" at bounding box center [272, 147] width 178 height 18
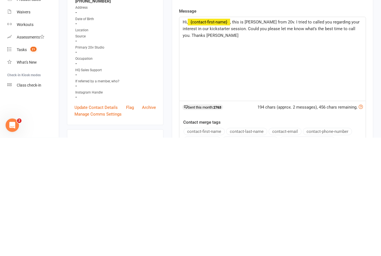
click at [275, 138] on span ", this is Daniela from 20v. I tried to called you regarding your interest in ou…" at bounding box center [272, 147] width 178 height 18
click at [233, 136] on div "Hi, ﻿ {contact-first-name} , this is Daniela from 20v :). I tried to called you…" at bounding box center [272, 178] width 186 height 84
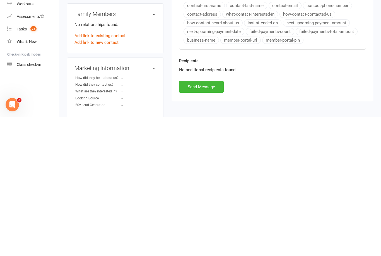
scroll to position [114, 0]
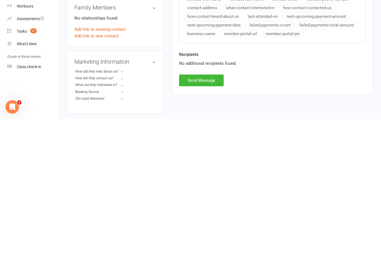
click at [214, 211] on button "Send Message" at bounding box center [201, 217] width 45 height 12
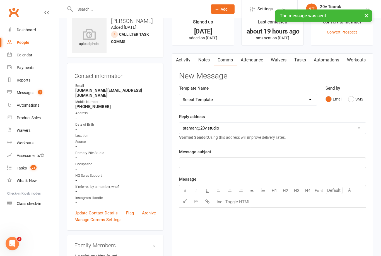
scroll to position [0, 0]
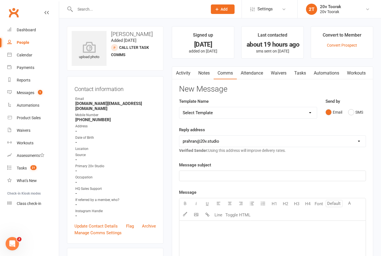
click at [205, 74] on link "Notes" at bounding box center [203, 73] width 19 height 13
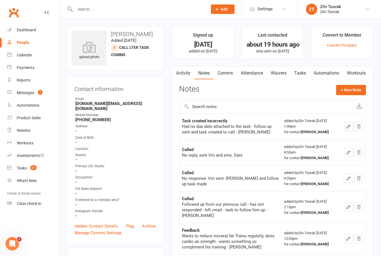
click at [347, 92] on button "+ New Note" at bounding box center [351, 90] width 30 height 10
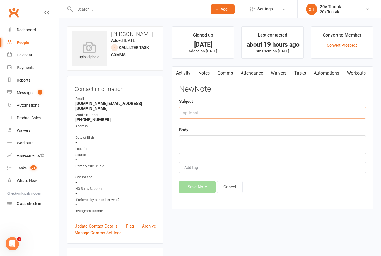
click at [217, 112] on input "text" at bounding box center [272, 113] width 187 height 12
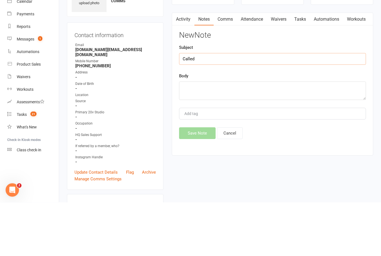
type input "Called"
click at [225, 135] on textarea at bounding box center [272, 144] width 187 height 18
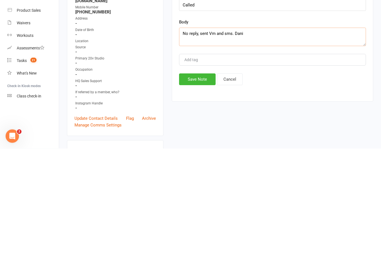
type textarea "No reply, sent Vm and sms. Dani"
click at [199, 181] on button "Save Note" at bounding box center [197, 187] width 37 height 12
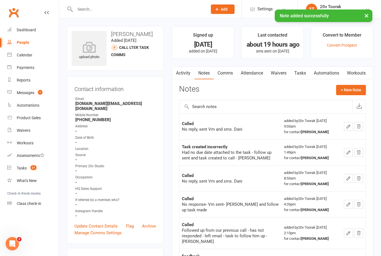
click at [306, 71] on link "Tasks" at bounding box center [300, 73] width 20 height 13
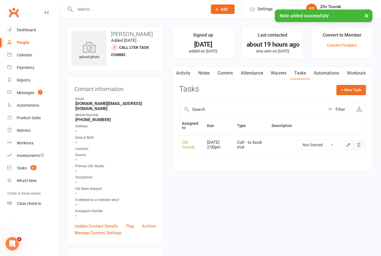
click at [328, 143] on select "Not Started In Progress Waiting Complete" at bounding box center [317, 144] width 41 height 9
select select "unstarted"
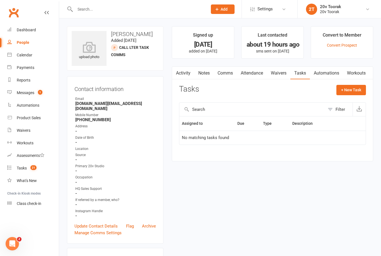
click at [354, 87] on button "+ New Task" at bounding box center [351, 90] width 30 height 10
select select "45736"
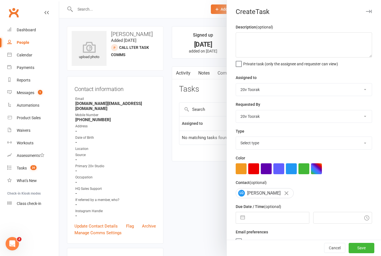
click at [364, 144] on select "Select type Call Call - to book trial Confirm session attendance Confirm trial …" at bounding box center [304, 143] width 136 height 12
select select "32301"
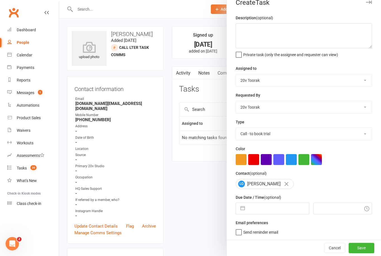
scroll to position [10, 0]
click at [274, 210] on input "text" at bounding box center [278, 208] width 61 height 11
select select "6"
select select "2025"
select select "7"
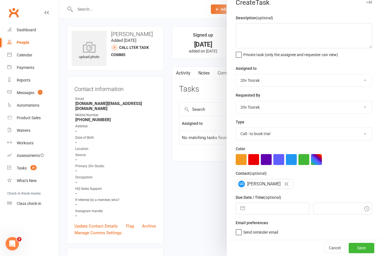
select select "2025"
select select "8"
select select "2025"
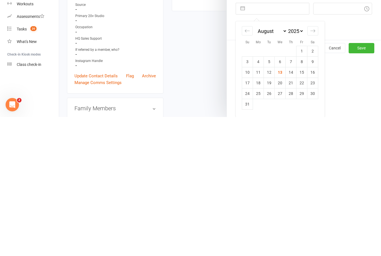
scroll to position [150, 0]
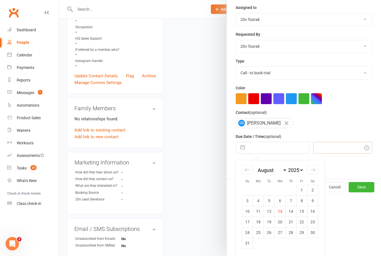
click at [327, 149] on input "text" at bounding box center [342, 148] width 59 height 12
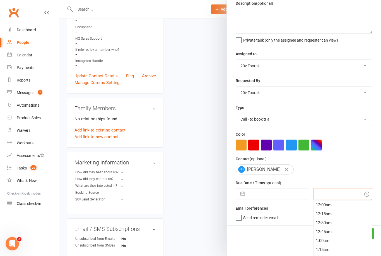
scroll to position [25, 0]
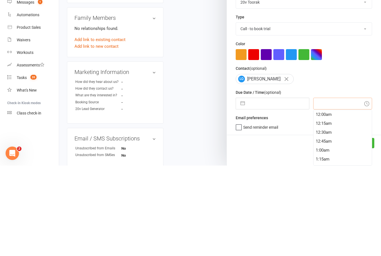
type input "2"
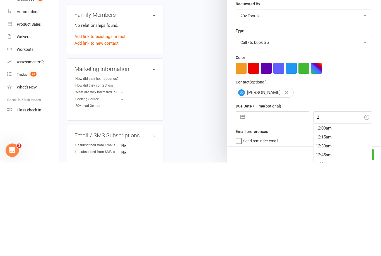
scroll to position [243, 0]
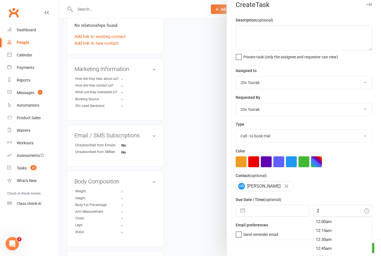
type input "13 Aug 2025"
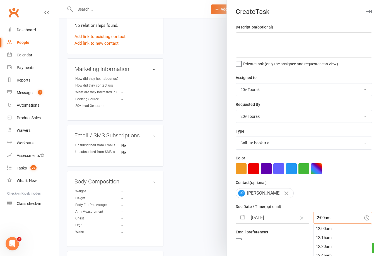
scroll to position [62, 0]
click at [331, 216] on input "2:00am" at bounding box center [342, 218] width 59 height 12
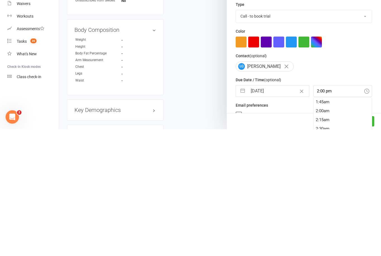
scroll to position [383, 0]
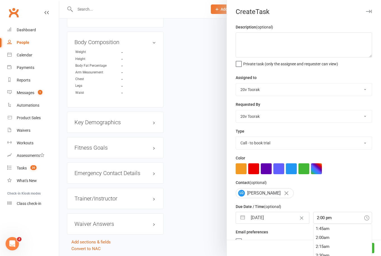
type input "2:00pm"
click at [356, 190] on div "LQ Luis Quinn" at bounding box center [304, 193] width 136 height 10
click at [363, 253] on button "Save" at bounding box center [362, 248] width 26 height 10
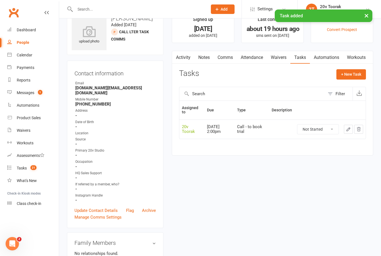
scroll to position [17, 0]
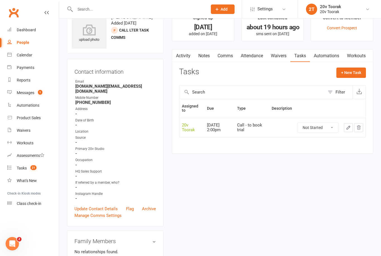
click at [28, 166] on count-badge "21" at bounding box center [32, 168] width 9 height 4
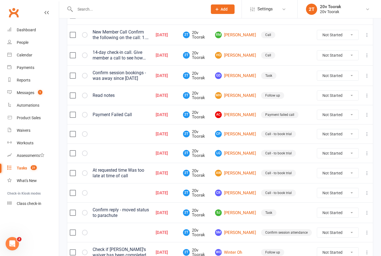
scroll to position [79, 0]
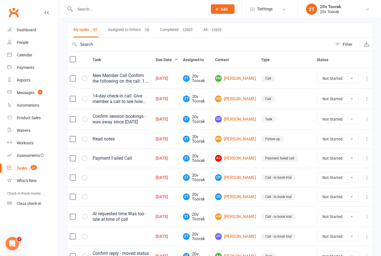
click at [245, 138] on link "MH Mark Hlawaty" at bounding box center [235, 139] width 41 height 7
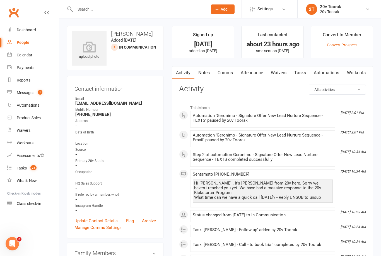
scroll to position [6, 0]
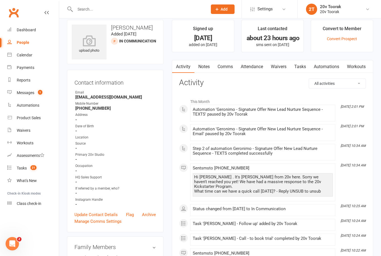
click at [207, 69] on link "Notes" at bounding box center [203, 66] width 19 height 13
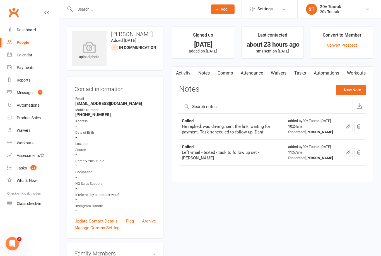
click at [230, 72] on link "Comms" at bounding box center [225, 73] width 23 height 13
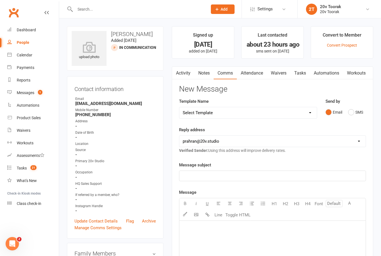
click at [356, 111] on button "SMS" at bounding box center [355, 112] width 15 height 11
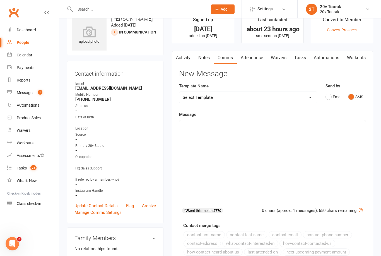
click at [264, 125] on p "﻿" at bounding box center [273, 125] width 180 height 7
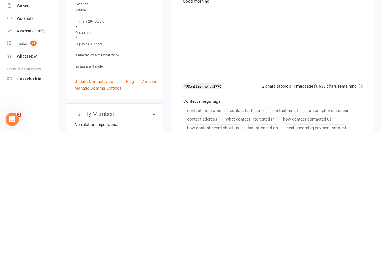
click at [216, 231] on button "contact-first-name" at bounding box center [203, 234] width 41 height 7
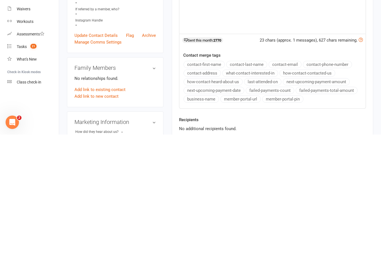
scroll to position [58, 0]
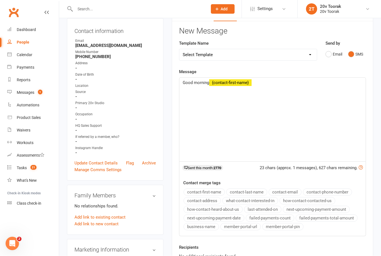
click at [274, 86] on div "Good morning ﻿ {contact-first-name}" at bounding box center [272, 120] width 186 height 84
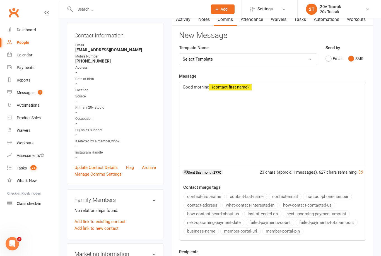
scroll to position [53, 0]
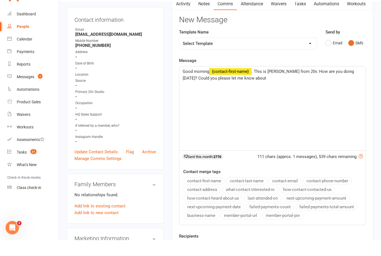
click at [281, 91] on div "Good morning ﻿ {contact-first-name} . This is Daniela from 20v. How are you doi…" at bounding box center [272, 125] width 186 height 84
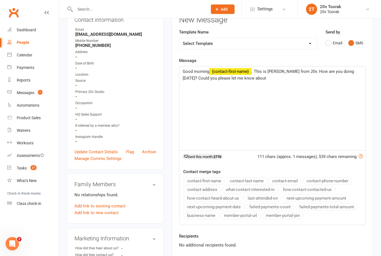
click at [273, 81] on div "Good morning ﻿ {contact-first-name} . This is Daniela from 20v. How are you doi…" at bounding box center [272, 108] width 186 height 84
click at [322, 95] on div "Good morning ﻿ {contact-first-name} . This is Daniela from 20v. How are you doi…" at bounding box center [272, 108] width 186 height 84
click at [349, 71] on p "Good morning ﻿ {contact-first-name} . This is Daniela from 20v. I hope you’re d…" at bounding box center [273, 71] width 180 height 7
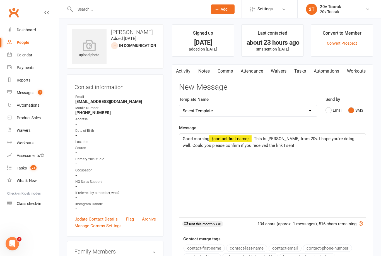
scroll to position [0, 0]
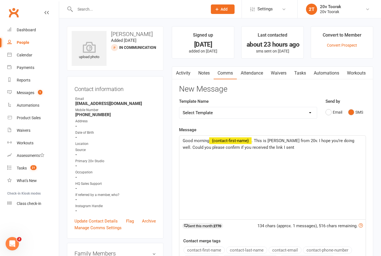
click at [310, 153] on div "Good morning ﻿ {contact-first-name} . This is Daniela from 20v. I hope you’re d…" at bounding box center [272, 178] width 186 height 84
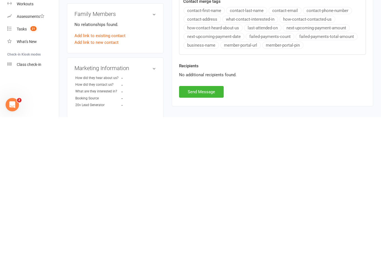
scroll to position [105, 0]
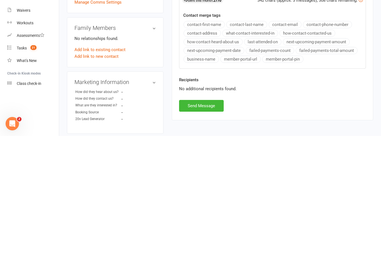
click at [213, 220] on button "Send Message" at bounding box center [201, 226] width 45 height 12
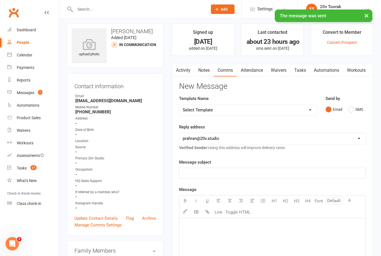
scroll to position [0, 0]
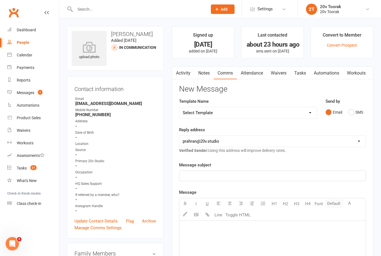
click at [207, 71] on link "Notes" at bounding box center [203, 73] width 19 height 13
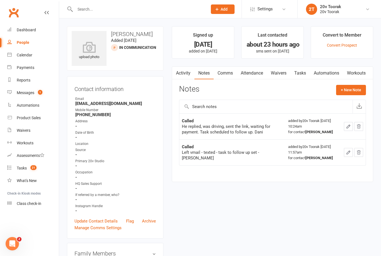
click at [347, 90] on button "+ New Note" at bounding box center [351, 90] width 30 height 10
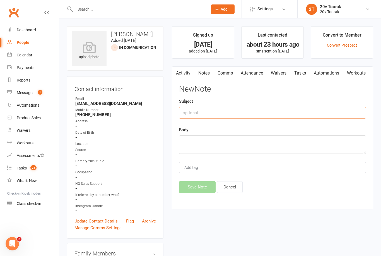
click at [220, 112] on input "text" at bounding box center [272, 113] width 187 height 12
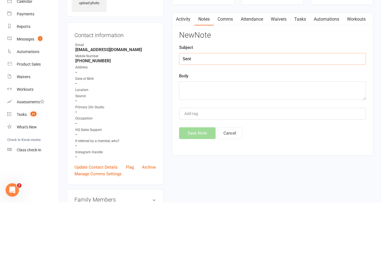
type input "Sent"
click at [216, 135] on textarea at bounding box center [272, 144] width 187 height 18
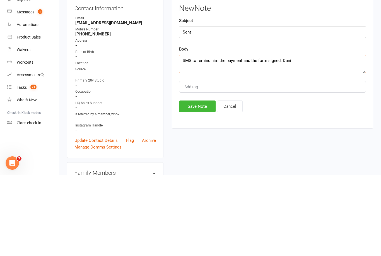
type textarea "SMS to remind him the payment and the form signed. Dani"
click at [237, 107] on input "Sent" at bounding box center [272, 113] width 187 height 12
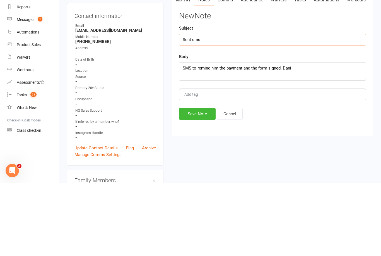
type input "Sent sms"
click at [195, 181] on button "Save Note" at bounding box center [197, 187] width 37 height 12
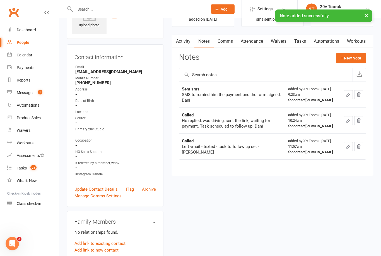
scroll to position [32, 0]
click at [302, 41] on link "Tasks" at bounding box center [300, 41] width 20 height 13
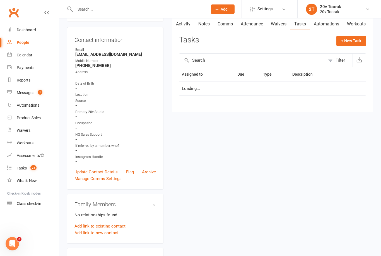
scroll to position [50, 0]
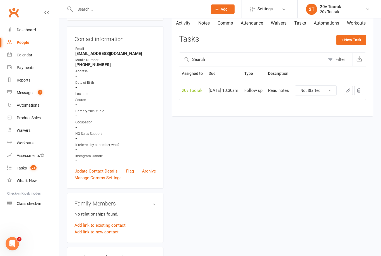
click at [321, 91] on select "Not Started In Progress Waiting Complete" at bounding box center [315, 90] width 41 height 9
select select "unstarted"
click at [357, 38] on button "+ New Task" at bounding box center [351, 40] width 30 height 10
select select "45736"
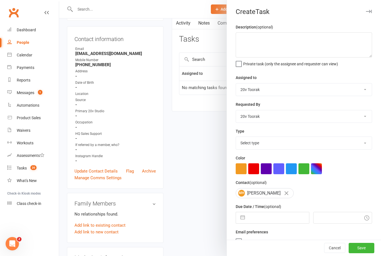
click at [359, 139] on select "Select type Call Call - to book trial Confirm session attendance Confirm trial …" at bounding box center [304, 143] width 136 height 12
select select "22830"
click at [368, 142] on select "Call Call - to book trial Confirm session attendance Confirm trial Follow up Me…" at bounding box center [304, 143] width 136 height 12
click at [280, 38] on textarea at bounding box center [304, 44] width 136 height 25
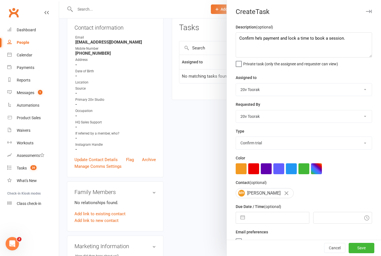
scroll to position [59, 0]
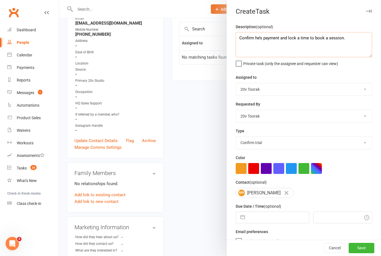
type textarea "Confirm he’s payment and lock a time to book a session."
click at [282, 217] on input "text" at bounding box center [278, 217] width 61 height 11
select select "6"
select select "2025"
select select "7"
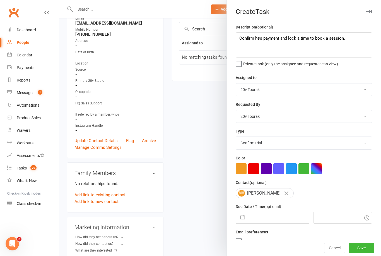
select select "2025"
select select "8"
select select "2025"
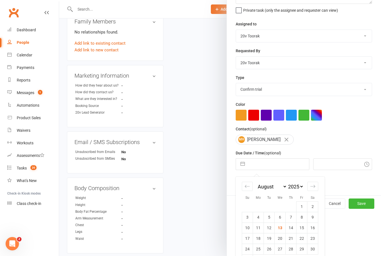
scroll to position [53, 0]
click at [347, 187] on div "Send reminder email" at bounding box center [304, 187] width 136 height 7
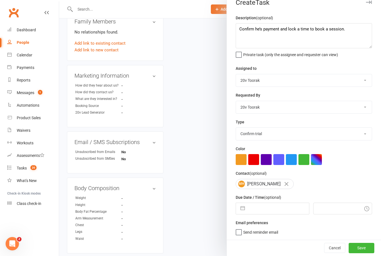
scroll to position [0, 0]
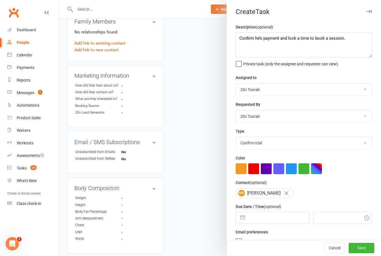
click at [276, 219] on input "text" at bounding box center [278, 217] width 61 height 11
select select "6"
select select "2025"
select select "7"
select select "2025"
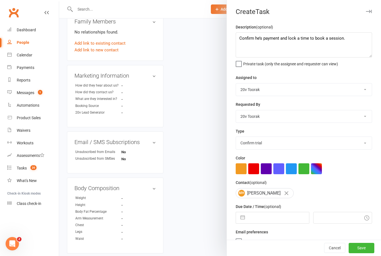
select select "8"
select select "2025"
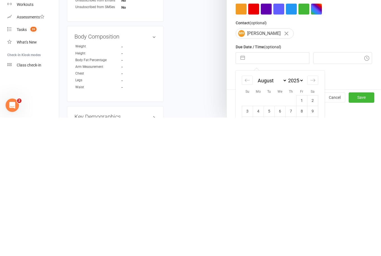
scroll to position [50, 0]
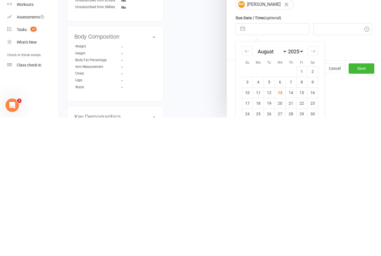
click at [279, 226] on td "13" at bounding box center [280, 231] width 11 height 11
type input "13 Aug 2025"
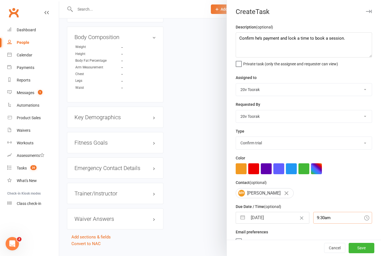
click at [322, 220] on input "9:30am" at bounding box center [342, 218] width 59 height 12
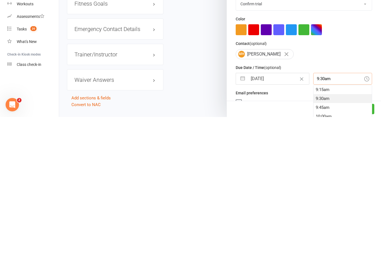
scroll to position [400, 0]
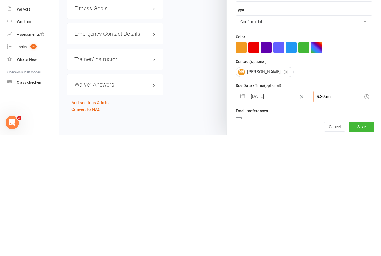
click at [327, 212] on input "9:30am" at bounding box center [342, 218] width 59 height 12
type input "9"
click at [323, 212] on input "text" at bounding box center [342, 218] width 59 height 12
click at [329, 212] on input "text" at bounding box center [342, 218] width 59 height 12
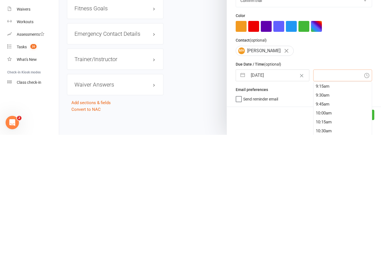
scroll to position [24, 0]
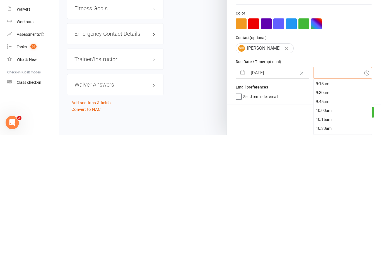
click at [320, 188] on input "text" at bounding box center [342, 194] width 59 height 12
click at [323, 188] on input "text" at bounding box center [342, 194] width 59 height 12
click at [321, 188] on input "text" at bounding box center [342, 194] width 59 height 12
click at [317, 188] on input "text" at bounding box center [342, 194] width 59 height 12
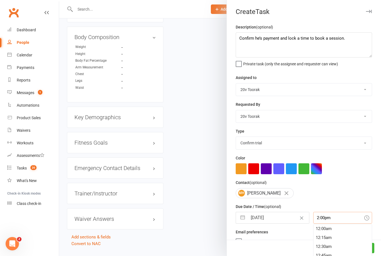
scroll to position [491, 0]
click at [322, 219] on input "2:00pm" at bounding box center [342, 218] width 59 height 12
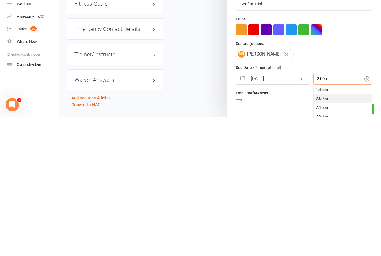
scroll to position [400, 0]
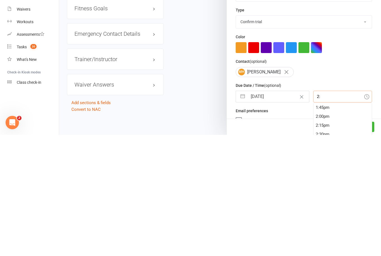
type input "2"
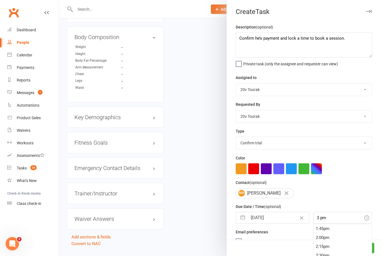
type input "3:00pm"
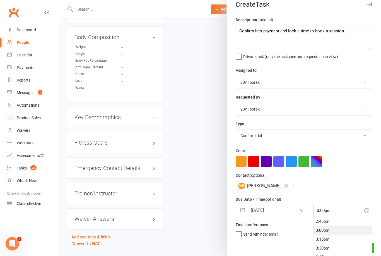
scroll to position [7, 0]
click at [367, 253] on button "Save" at bounding box center [362, 248] width 26 height 10
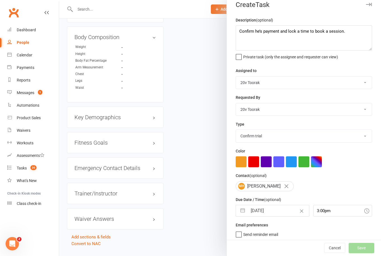
scroll to position [0, 0]
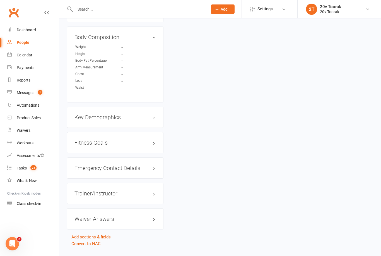
click at [22, 166] on div "Tasks" at bounding box center [22, 168] width 10 height 4
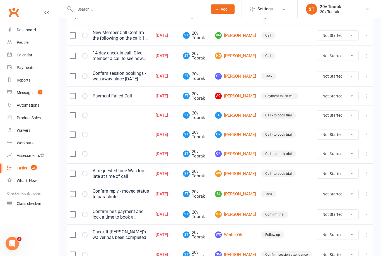
scroll to position [80, 0]
click at [240, 175] on link "AW Andrew Wings" at bounding box center [235, 173] width 41 height 7
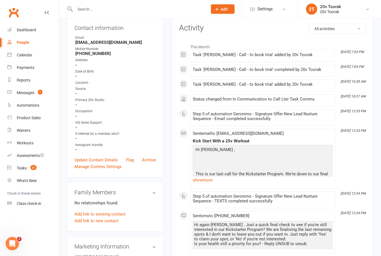
scroll to position [61, 0]
click at [208, 178] on link "show more" at bounding box center [263, 180] width 140 height 8
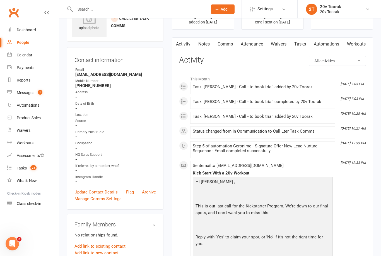
scroll to position [0, 0]
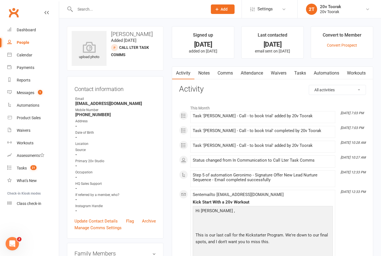
click at [225, 75] on link "Comms" at bounding box center [225, 73] width 23 height 13
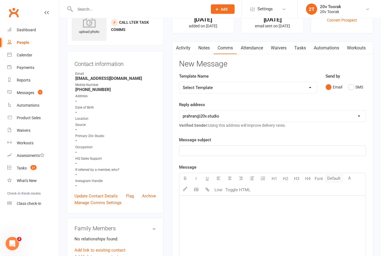
click at [351, 85] on button "SMS" at bounding box center [355, 87] width 15 height 11
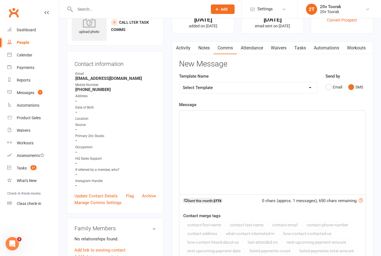
click at [243, 120] on div "﻿" at bounding box center [272, 152] width 186 height 84
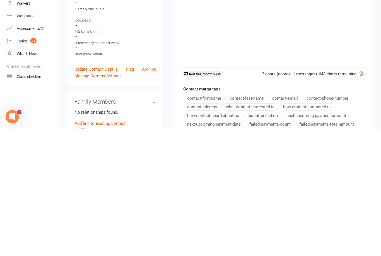
click at [219, 221] on button "contact-first-name" at bounding box center [203, 224] width 41 height 7
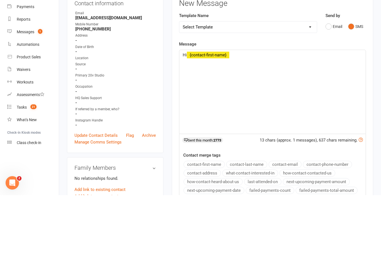
scroll to position [86, 0]
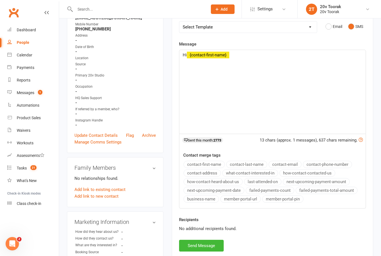
click at [251, 58] on div "Hi ﻿ {contact-first-name}" at bounding box center [272, 92] width 186 height 84
click at [257, 56] on p "Hi ﻿ {contact-first-name}" at bounding box center [273, 55] width 180 height 7
click at [264, 61] on div "Hi ﻿ {contact-first-name}" at bounding box center [272, 92] width 186 height 84
click at [248, 60] on div "Hi ﻿ {contact-first-name}" at bounding box center [272, 92] width 186 height 84
click at [253, 60] on div "Hi ﻿ {contact-first-name}" at bounding box center [272, 92] width 186 height 84
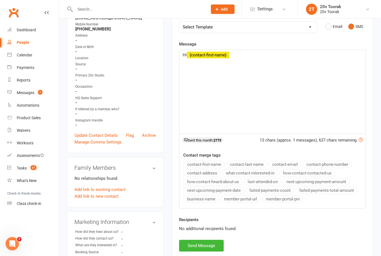
click at [254, 63] on div "Hi ﻿ {contact-first-name}" at bounding box center [272, 92] width 186 height 84
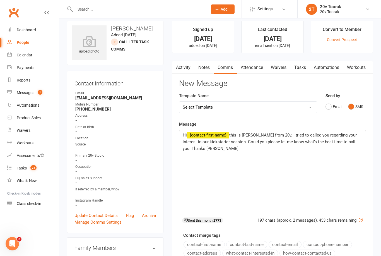
scroll to position [2, 0]
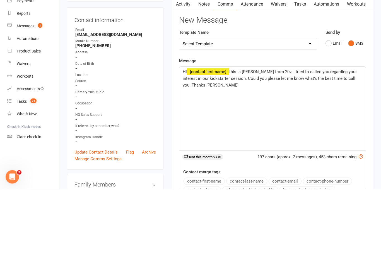
click at [228, 135] on p "Hi ﻿ {contact-first-name} this is Daniela from 20v. I tried to called you regar…" at bounding box center [273, 145] width 180 height 20
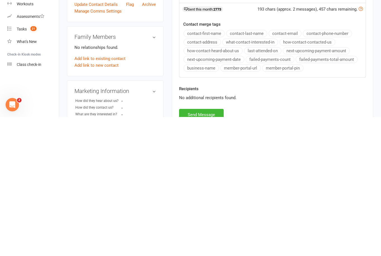
scroll to position [84, 0]
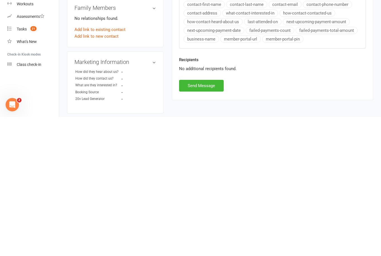
click at [206, 219] on button "Send Message" at bounding box center [201, 225] width 45 height 12
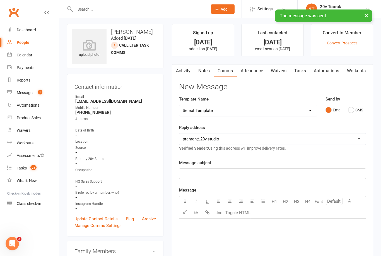
scroll to position [0, 0]
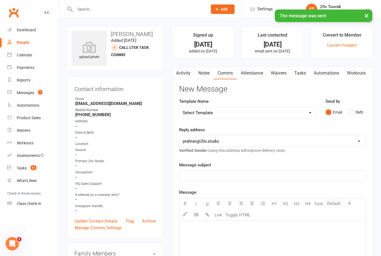
click at [204, 74] on link "Notes" at bounding box center [203, 73] width 19 height 13
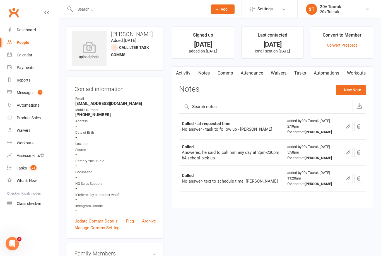
click at [351, 89] on button "+ New Note" at bounding box center [351, 90] width 30 height 10
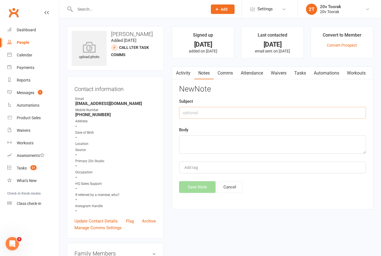
click at [223, 115] on input "text" at bounding box center [272, 113] width 187 height 12
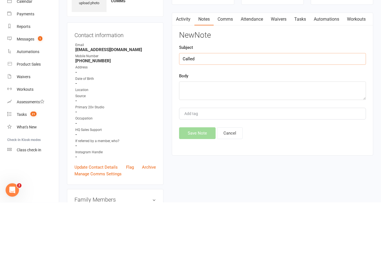
type input "Called"
click at [230, 135] on textarea at bounding box center [272, 144] width 187 height 18
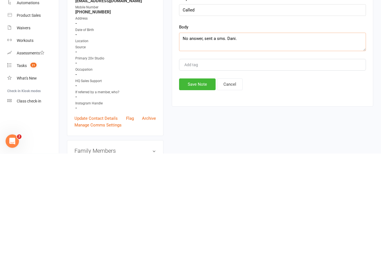
type textarea "No answer, sent a sms. Dani."
click at [200, 181] on button "Save Note" at bounding box center [197, 187] width 37 height 12
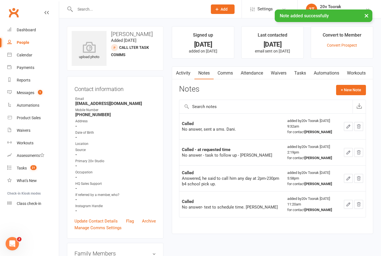
click at [302, 75] on link "Tasks" at bounding box center [300, 73] width 20 height 13
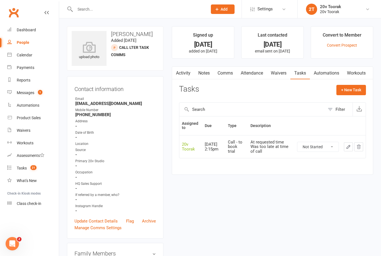
click at [354, 91] on button "+ New Task" at bounding box center [351, 90] width 30 height 10
select select "45736"
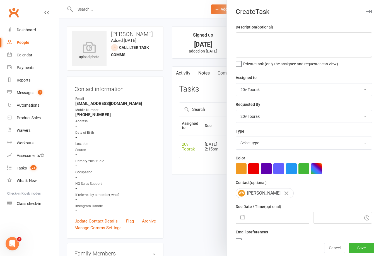
click at [202, 196] on div at bounding box center [220, 128] width 322 height 256
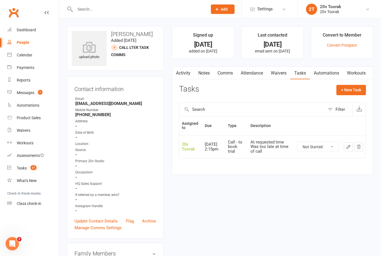
click at [348, 91] on button "+ New Task" at bounding box center [351, 90] width 30 height 10
select select "45736"
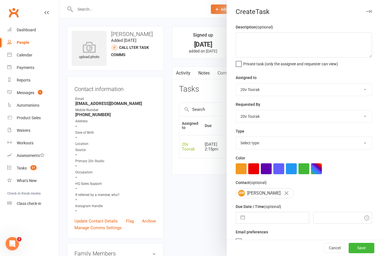
click at [352, 148] on select "Select type Call Call - to book trial Confirm session attendance Confirm trial …" at bounding box center [304, 143] width 136 height 12
select select "32301"
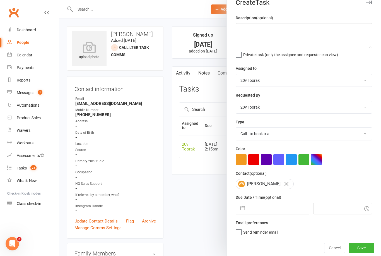
scroll to position [10, 0]
click at [272, 213] on input "text" at bounding box center [278, 208] width 61 height 11
select select "6"
select select "2025"
select select "7"
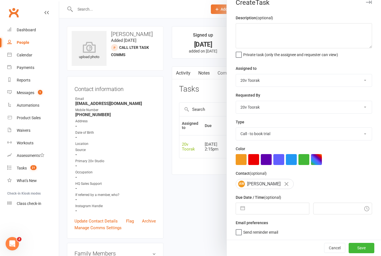
select select "2025"
select select "8"
select select "2025"
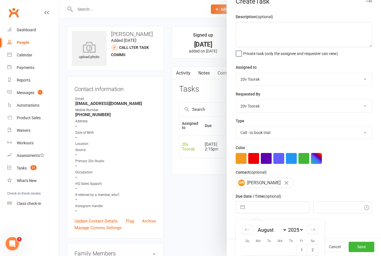
scroll to position [11, 0]
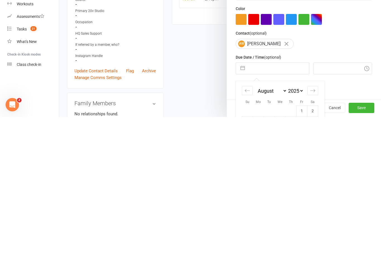
click at [206, 82] on div at bounding box center [220, 128] width 322 height 256
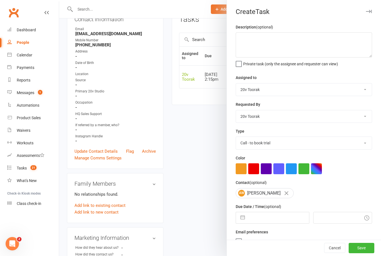
scroll to position [67, 0]
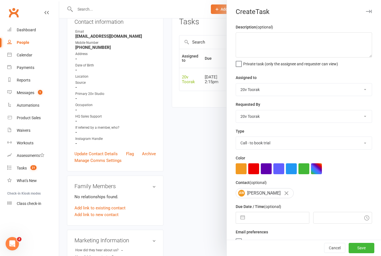
click at [203, 180] on div at bounding box center [220, 128] width 322 height 256
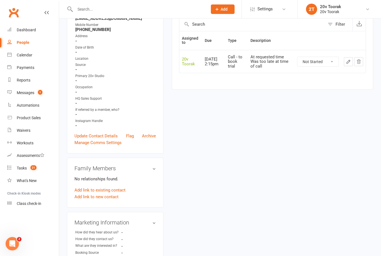
click at [321, 57] on select "Not Started In Progress Waiting Complete" at bounding box center [317, 61] width 41 height 9
select select "unstarted"
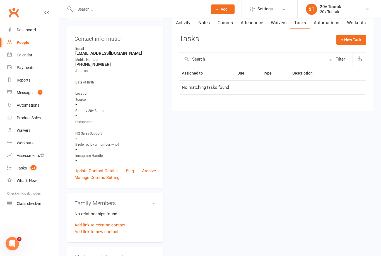
scroll to position [0, 0]
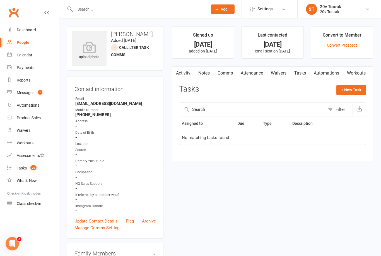
click at [351, 87] on button "+ New Task" at bounding box center [351, 90] width 30 height 10
select select "45736"
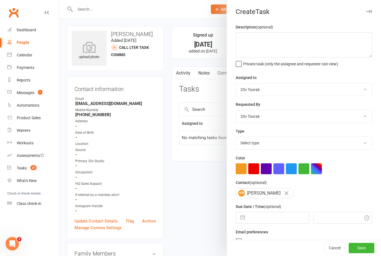
click at [357, 145] on select "Select type Call Call - to book trial Confirm session attendance Confirm trial …" at bounding box center [304, 143] width 136 height 12
select select "32301"
click at [295, 217] on input "text" at bounding box center [278, 217] width 61 height 11
select select "6"
select select "2025"
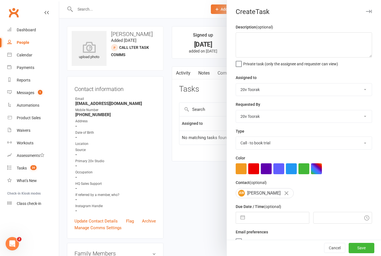
select select "7"
select select "2025"
select select "8"
select select "2025"
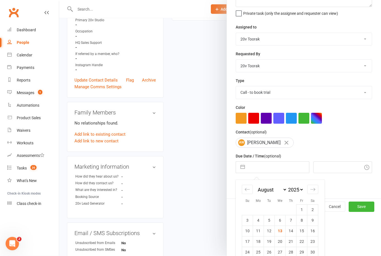
scroll to position [141, 0]
click at [364, 212] on button "Save" at bounding box center [362, 207] width 26 height 10
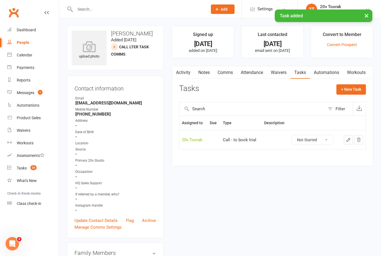
scroll to position [0, 0]
click at [320, 140] on select "Not Started In Progress Waiting Complete" at bounding box center [312, 140] width 41 height 9
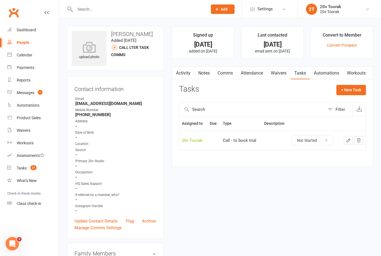
click at [347, 138] on icon "button" at bounding box center [348, 140] width 5 height 5
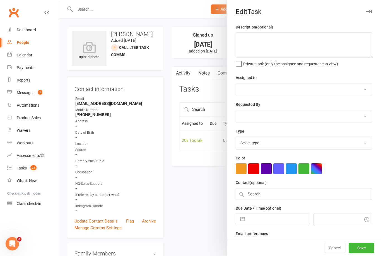
select select "45736"
select select "32301"
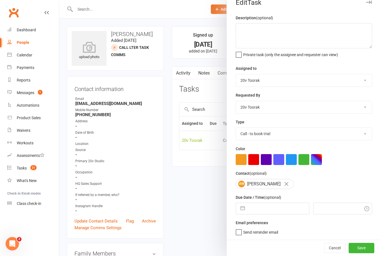
scroll to position [10, 0]
click at [323, 210] on input "text" at bounding box center [342, 208] width 59 height 12
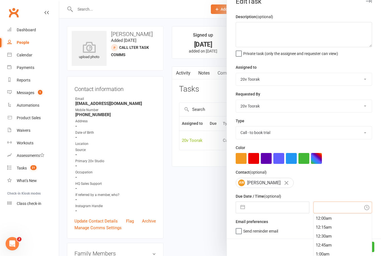
scroll to position [11, 0]
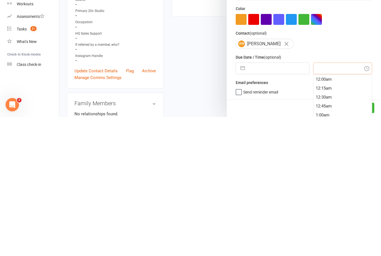
type input "2"
type input "4 pm"
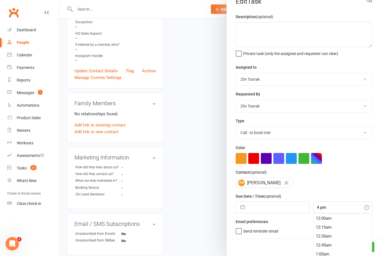
type input "13 Aug 2025"
type input "4:00pm"
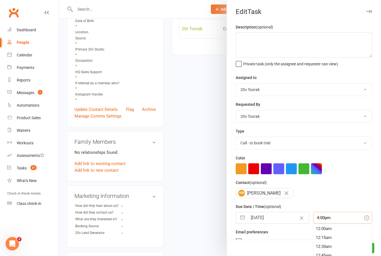
scroll to position [562, 0]
click at [340, 239] on div "4:00pm" at bounding box center [342, 237] width 59 height 9
click at [362, 253] on button "Save" at bounding box center [362, 248] width 26 height 10
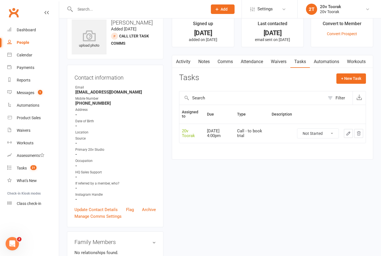
scroll to position [0, 0]
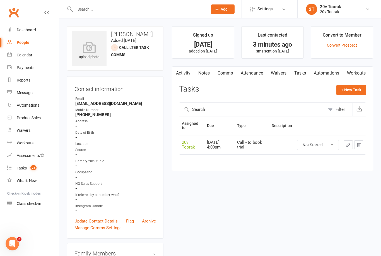
click at [19, 168] on div "Tasks" at bounding box center [22, 168] width 10 height 4
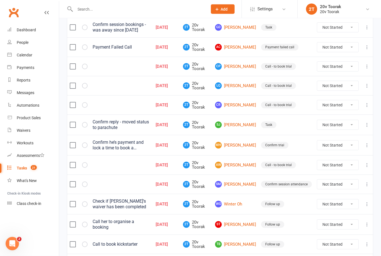
scroll to position [129, 0]
click at [236, 108] on link "CR [PERSON_NAME]" at bounding box center [235, 104] width 41 height 7
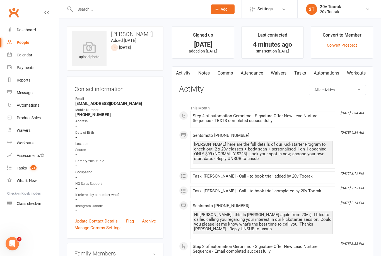
click at [25, 45] on div "People" at bounding box center [23, 42] width 13 height 4
select select "100"
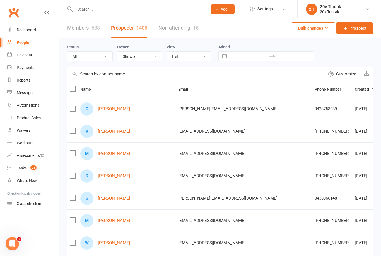
click at [105, 54] on select "All (No status set) (Invalid status) Parachute Referrals In Communication Call …" at bounding box center [89, 56] width 45 height 9
select select "In Communication"
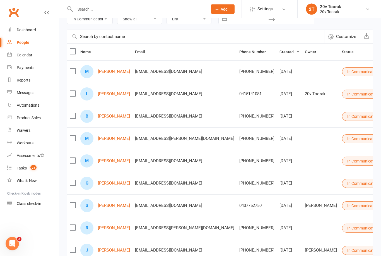
scroll to position [37, 0]
click at [110, 95] on link "[PERSON_NAME]" at bounding box center [114, 93] width 32 height 5
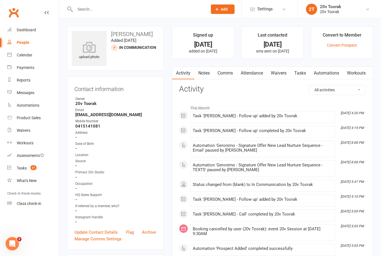
click at [207, 69] on link "Notes" at bounding box center [203, 73] width 19 height 13
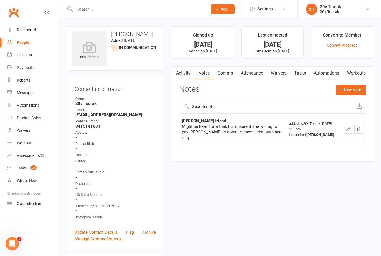
click at [38, 56] on link "Calendar" at bounding box center [33, 55] width 52 height 13
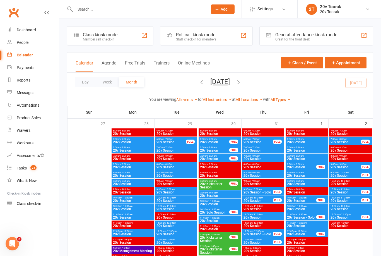
click at [127, 6] on input "text" at bounding box center [138, 9] width 130 height 8
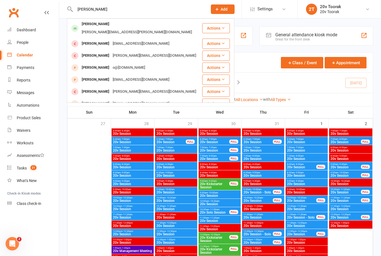
type input "[PERSON_NAME]"
click at [104, 26] on div "[PERSON_NAME]" at bounding box center [95, 24] width 31 height 8
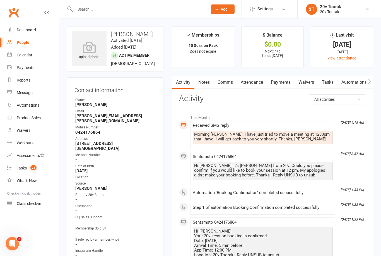
click at [31, 57] on div "Calendar" at bounding box center [25, 55] width 16 height 4
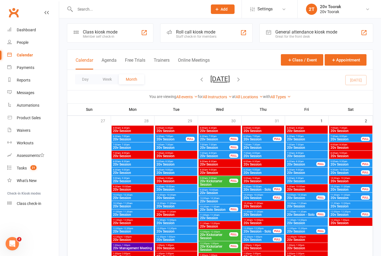
scroll to position [3, 0]
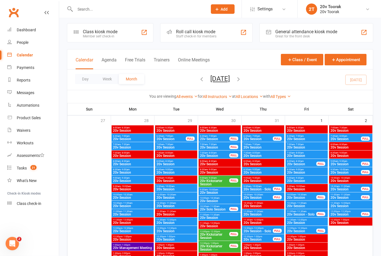
click at [37, 41] on link "People" at bounding box center [33, 42] width 52 height 13
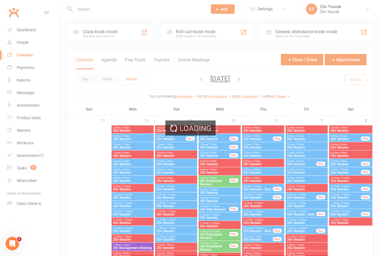
scroll to position [3, 0]
select select "100"
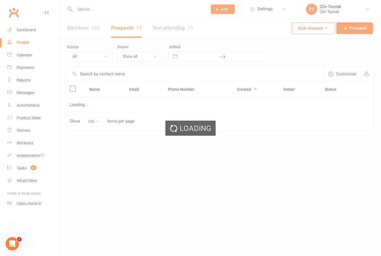
select select "In Communication"
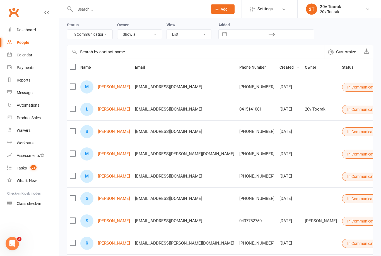
scroll to position [22, 0]
click at [114, 129] on link "[PERSON_NAME]" at bounding box center [114, 131] width 32 height 5
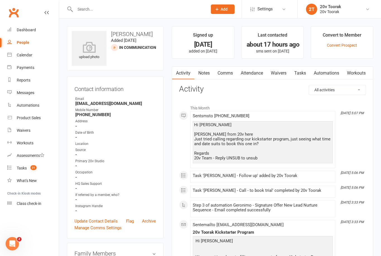
click at [201, 75] on link "Notes" at bounding box center [203, 73] width 19 height 13
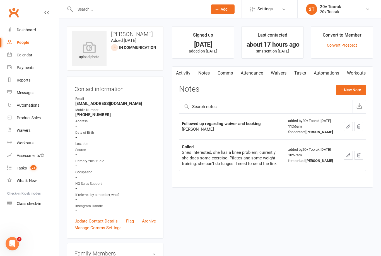
click at [230, 71] on link "Comms" at bounding box center [225, 73] width 23 height 13
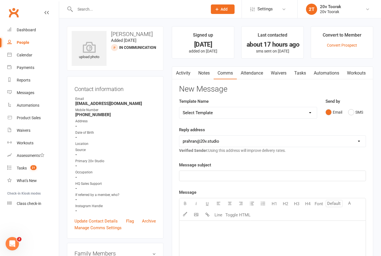
click at [351, 111] on button "SMS" at bounding box center [355, 112] width 15 height 11
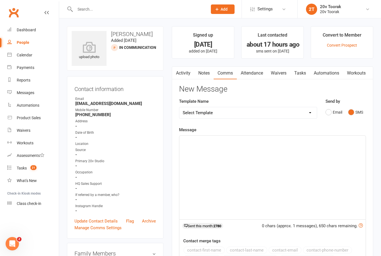
click at [242, 144] on div "﻿" at bounding box center [272, 178] width 186 height 84
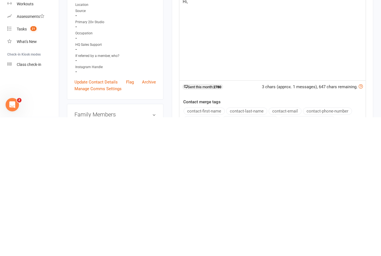
scroll to position [0, 0]
click at [215, 246] on button "contact-first-name" at bounding box center [203, 249] width 41 height 7
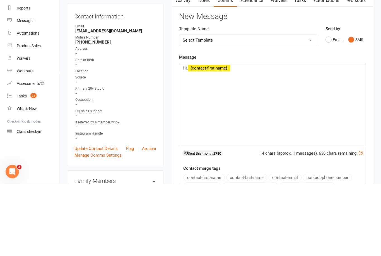
scroll to position [72, 0]
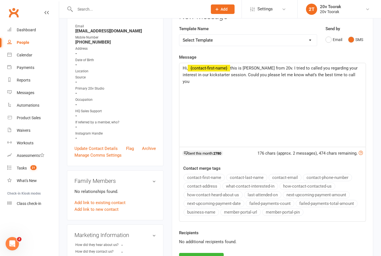
click at [265, 70] on p "Hi, ﻿ {contact-first-name} this is [PERSON_NAME] from 20v. I tried to called yo…" at bounding box center [273, 75] width 180 height 20
click at [258, 67] on span "this is [PERSON_NAME] from 20v. I tried to called you regarding your interest i…" at bounding box center [271, 75] width 176 height 18
click at [257, 71] on p "Hi, ﻿ {contact-first-name} this is [PERSON_NAME] from 20v. I tried to called yo…" at bounding box center [273, 75] width 180 height 20
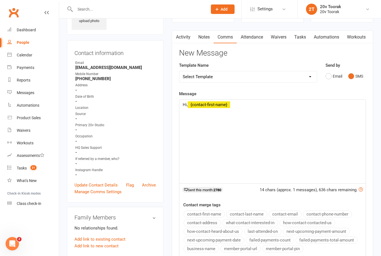
scroll to position [36, 0]
click at [207, 39] on link "Notes" at bounding box center [203, 37] width 19 height 13
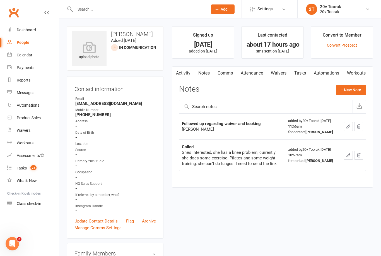
click at [226, 76] on link "Comms" at bounding box center [225, 73] width 23 height 13
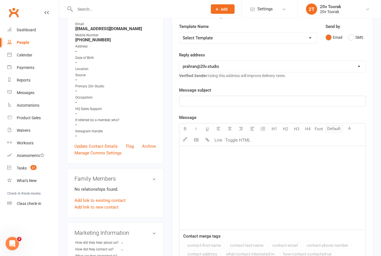
scroll to position [78, 0]
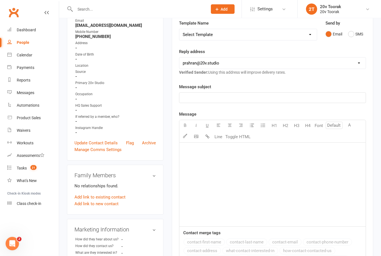
click at [246, 154] on div "﻿" at bounding box center [272, 185] width 186 height 84
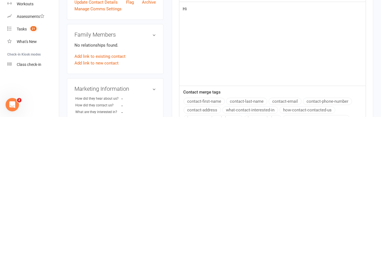
scroll to position [88, 0]
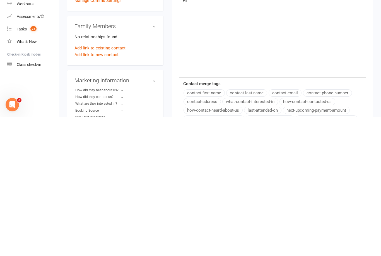
click at [217, 228] on button "contact-first-name" at bounding box center [203, 231] width 41 height 7
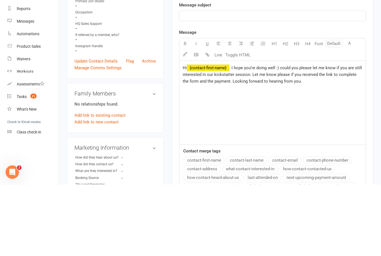
click at [279, 137] on span ". I hope you’re doing well :) could you please let me know if you are still int…" at bounding box center [273, 146] width 180 height 18
click at [278, 136] on p "Hi ﻿ {contact-first-name} . I hope you’re doing well :) could you please let me…" at bounding box center [273, 146] width 180 height 20
click at [281, 136] on p "Hi ﻿ {contact-first-name} . I hope you’re doing well :) could you please let me…" at bounding box center [273, 146] width 180 height 20
click at [330, 136] on p "Hi ﻿ {contact-first-name} . I hope you’re doing well :) Here [PERSON_NAME] from…" at bounding box center [273, 149] width 180 height 27
click at [327, 137] on span ". I hope you’re doing well :) Here [PERSON_NAME] from 20v. could you please let…" at bounding box center [272, 149] width 178 height 25
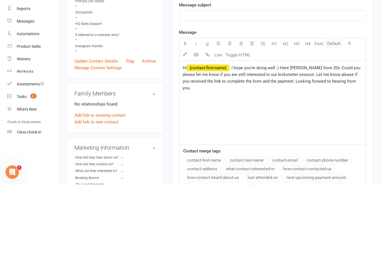
click at [294, 137] on span ". I hope you’re doing well :) Here [PERSON_NAME] from 20v. Could you please let…" at bounding box center [272, 149] width 179 height 25
click at [188, 137] on span ". I hope you’re doing well :) Here [PERSON_NAME] from 20v. Could you please Let…" at bounding box center [272, 146] width 179 height 18
click at [208, 137] on span ". I hope you’re doing well :) Here [PERSON_NAME] from 20v. Could you please let…" at bounding box center [272, 146] width 179 height 18
click at [246, 132] on div "Hi ﻿ {contact-first-name} . I hope you’re doing well :) Here [PERSON_NAME] from…" at bounding box center [272, 174] width 186 height 84
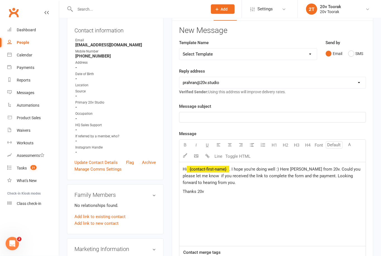
click at [356, 53] on button "SMS" at bounding box center [355, 54] width 15 height 11
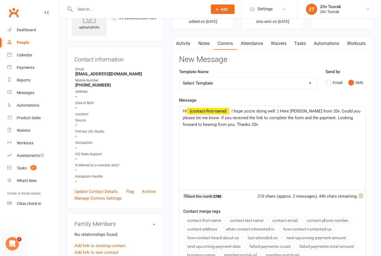
scroll to position [29, 0]
click at [328, 81] on button "Email" at bounding box center [333, 83] width 17 height 11
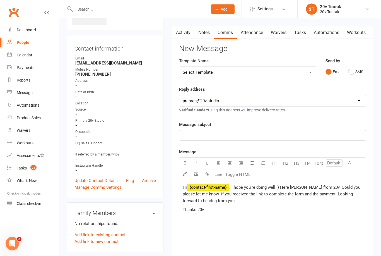
click at [353, 68] on button "SMS" at bounding box center [355, 72] width 15 height 11
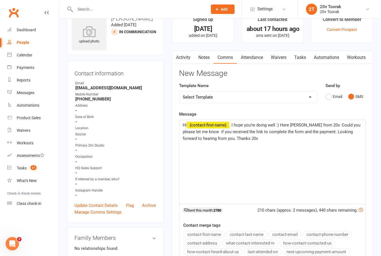
scroll to position [0, 0]
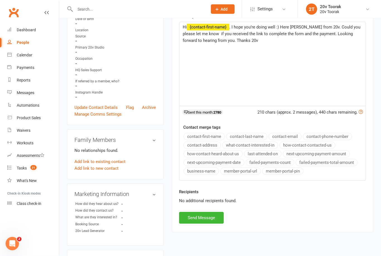
click at [207, 215] on button "Send Message" at bounding box center [201, 218] width 45 height 12
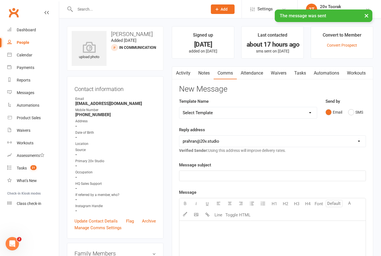
click at [204, 72] on link "Notes" at bounding box center [203, 73] width 19 height 13
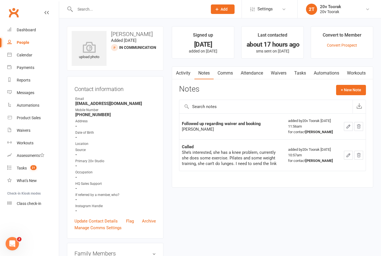
click at [349, 91] on button "+ New Note" at bounding box center [351, 90] width 30 height 10
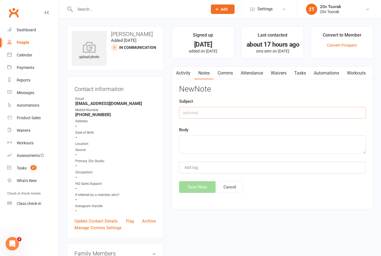
click at [225, 112] on input "text" at bounding box center [272, 113] width 187 height 12
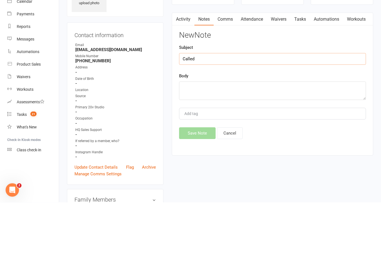
type input "Called"
click at [236, 135] on textarea at bounding box center [272, 144] width 187 height 18
type textarea "N"
type textarea "S"
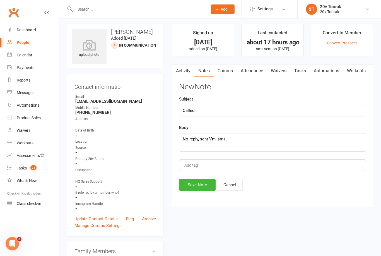
scroll to position [2, 0]
click at [253, 144] on textarea "No reply, sent Vm, sms." at bounding box center [272, 142] width 187 height 18
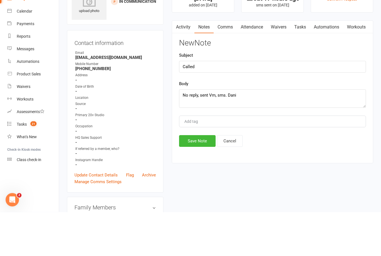
scroll to position [46, 0]
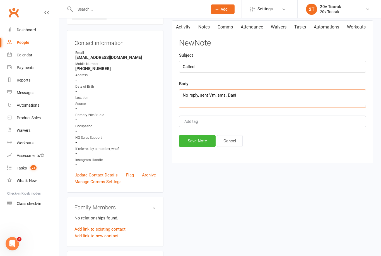
type textarea "No reply, sent Vm, sms. Dani"
click at [201, 141] on button "Save Note" at bounding box center [197, 141] width 37 height 12
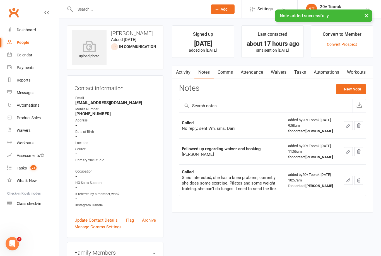
scroll to position [0, 0]
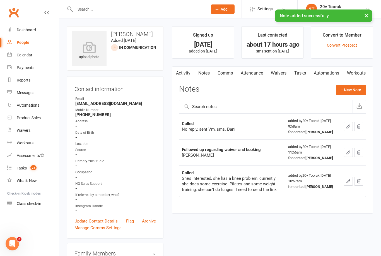
click at [303, 71] on link "Tasks" at bounding box center [300, 73] width 20 height 13
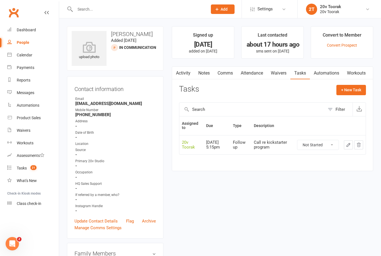
click at [320, 144] on select "Not Started In Progress Waiting Complete" at bounding box center [317, 144] width 41 height 9
select select "unstarted"
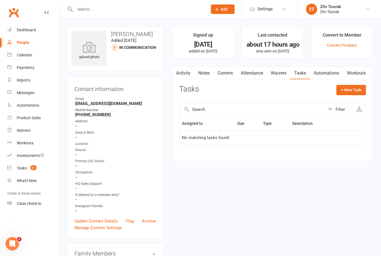
click at [352, 90] on button "+ New Task" at bounding box center [351, 90] width 30 height 10
select select "45736"
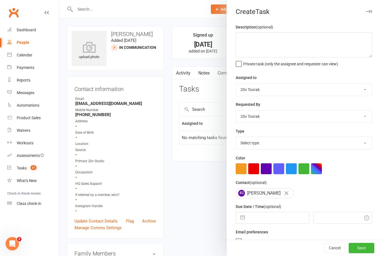
click at [357, 149] on select "Select type Call Call - to book trial Confirm session attendance Confirm trial …" at bounding box center [304, 143] width 136 height 12
select select "22830"
click at [275, 41] on textarea at bounding box center [304, 44] width 136 height 25
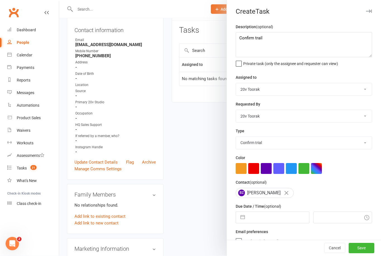
scroll to position [59, 0]
click at [290, 38] on textarea "Confirm trail" at bounding box center [304, 44] width 136 height 25
click at [297, 39] on textarea "Confirm kickstarter" at bounding box center [304, 44] width 136 height 25
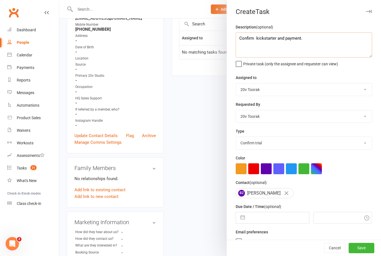
type textarea "Confirm kickstarter and payment."
click at [272, 217] on input "text" at bounding box center [278, 217] width 61 height 11
select select "6"
select select "2025"
select select "7"
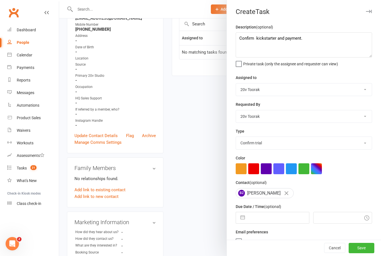
select select "2025"
select select "8"
select select "2025"
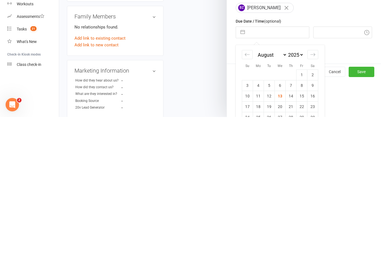
scroll to position [237, 0]
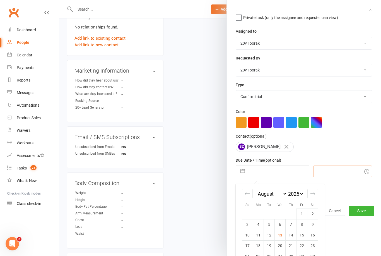
click at [318, 173] on input "text" at bounding box center [342, 171] width 59 height 12
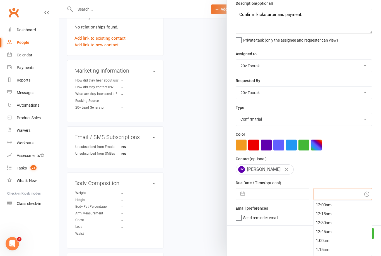
scroll to position [7, 0]
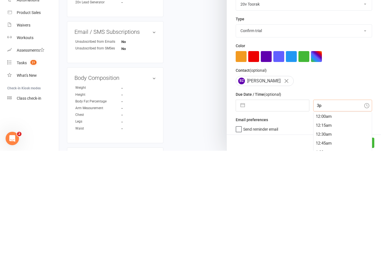
type input "3pm"
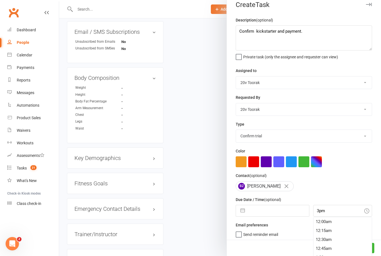
type input "13 Aug 2025"
type input "3:00pm"
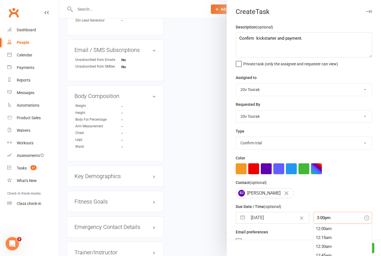
scroll to position [526, 0]
click at [366, 253] on button "Save" at bounding box center [362, 248] width 26 height 10
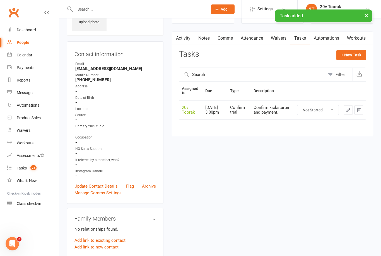
scroll to position [0, 0]
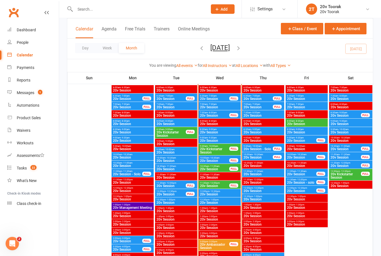
scroll to position [549, 0]
click at [209, 169] on span "20v Session" at bounding box center [215, 168] width 30 height 3
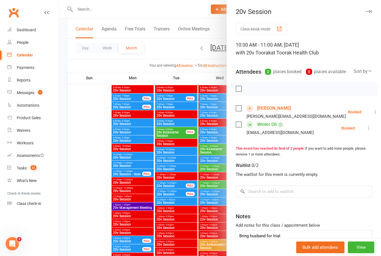
click at [163, 171] on div at bounding box center [220, 128] width 322 height 256
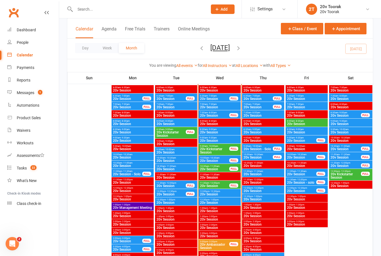
click at [211, 167] on span "20v Session" at bounding box center [215, 168] width 30 height 3
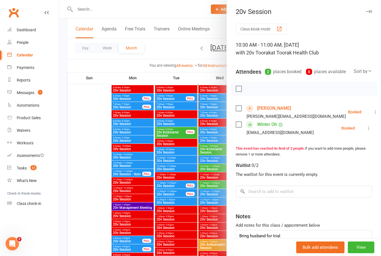
click at [161, 188] on div at bounding box center [220, 128] width 322 height 256
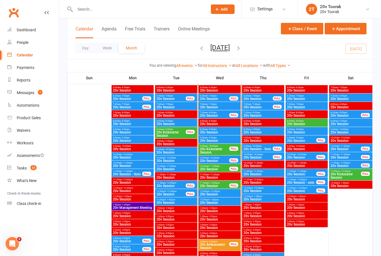
click at [209, 160] on span "20v Session" at bounding box center [215, 160] width 30 height 3
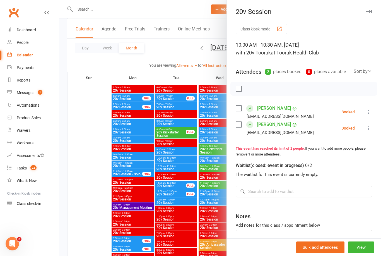
click at [159, 168] on div at bounding box center [220, 128] width 322 height 256
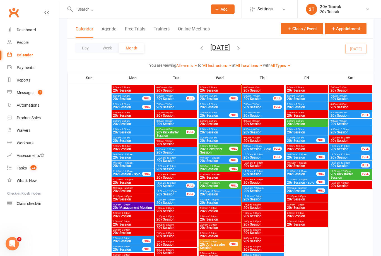
click at [205, 161] on span "20v Session" at bounding box center [215, 160] width 30 height 3
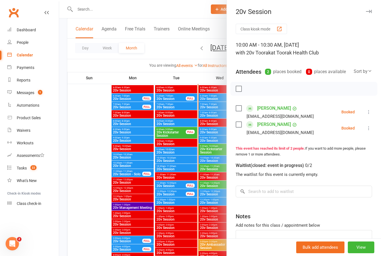
click at [268, 108] on link "[PERSON_NAME]" at bounding box center [274, 108] width 34 height 9
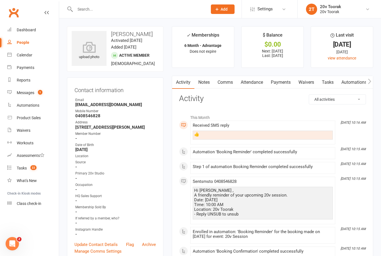
click at [223, 79] on link "Comms" at bounding box center [225, 82] width 23 height 13
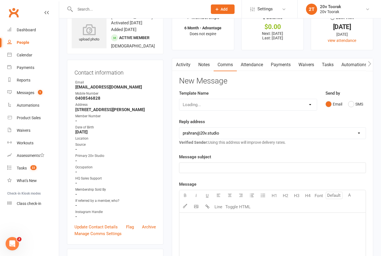
click at [200, 65] on link "Notes" at bounding box center [203, 64] width 19 height 13
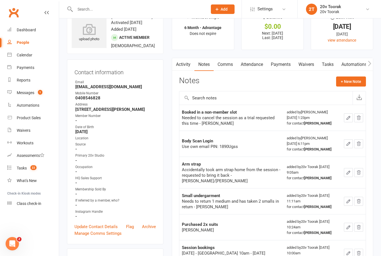
click at [252, 66] on link "Attendance" at bounding box center [252, 64] width 30 height 13
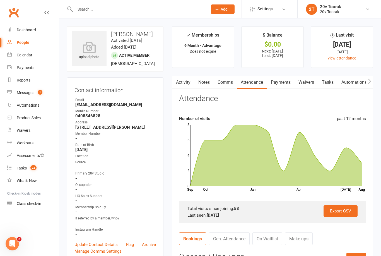
click at [12, 54] on link "Calendar" at bounding box center [33, 55] width 52 height 13
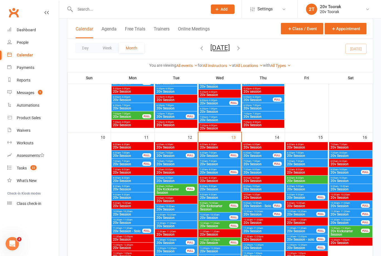
scroll to position [510, 0]
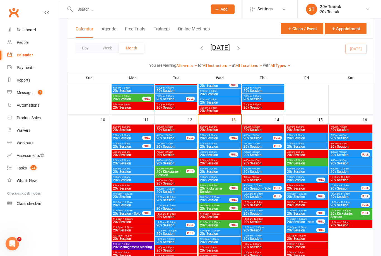
click at [299, 195] on span "20v Session" at bounding box center [302, 196] width 30 height 3
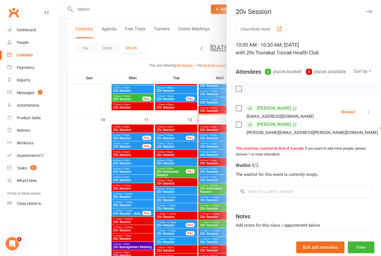
click at [154, 209] on div at bounding box center [220, 128] width 322 height 256
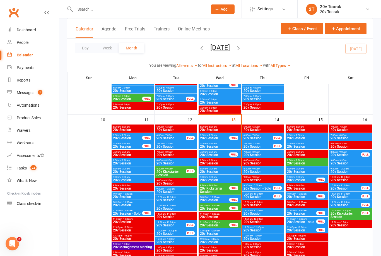
click at [292, 213] on span "20v Session" at bounding box center [302, 213] width 30 height 3
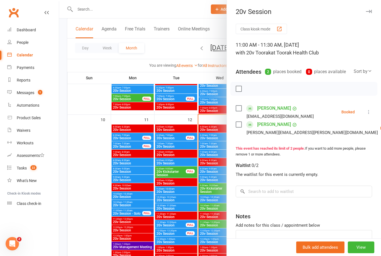
click at [175, 173] on div at bounding box center [220, 128] width 322 height 256
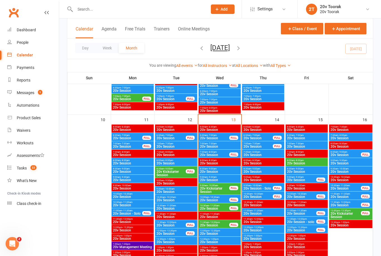
click at [291, 215] on div "11:00am - 11:30am 20v Session FULL" at bounding box center [307, 212] width 42 height 8
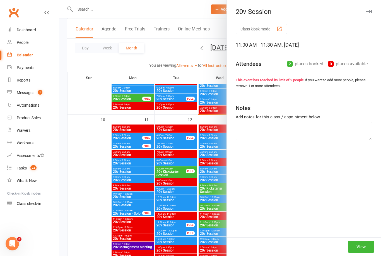
click at [198, 190] on div at bounding box center [220, 128] width 322 height 256
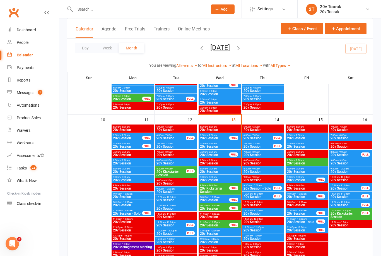
click at [294, 228] on span "20v Session" at bounding box center [302, 229] width 30 height 3
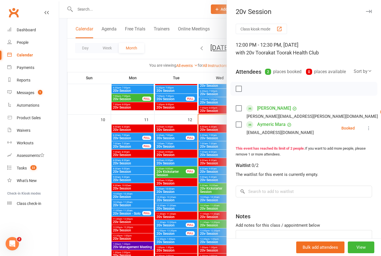
click at [149, 203] on div at bounding box center [220, 128] width 322 height 256
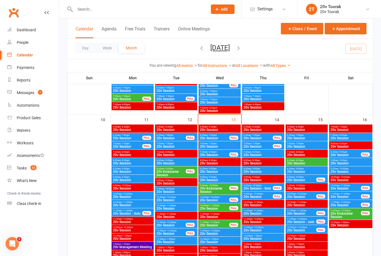
click at [209, 207] on span "20v Session" at bounding box center [215, 208] width 30 height 3
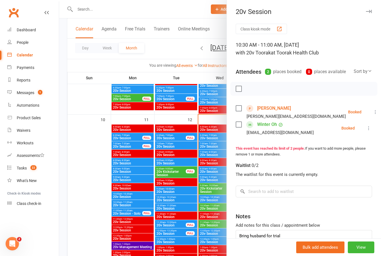
click at [150, 185] on div at bounding box center [220, 128] width 322 height 256
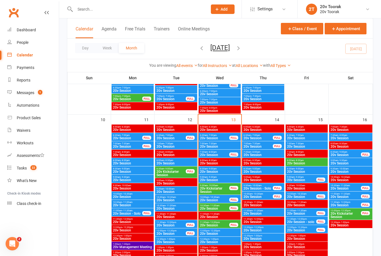
click at [14, 98] on link "Messages 1" at bounding box center [33, 92] width 52 height 13
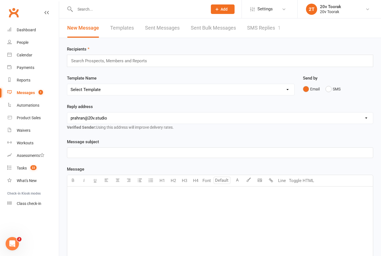
click at [272, 32] on link "SMS Replies 1" at bounding box center [263, 27] width 33 height 19
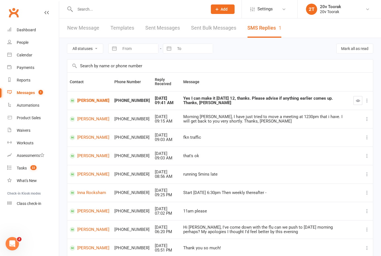
click at [358, 99] on icon "button" at bounding box center [358, 100] width 4 height 4
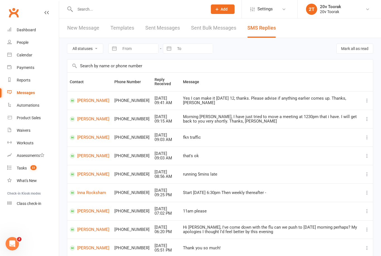
click at [11, 57] on link "Calendar" at bounding box center [33, 55] width 52 height 13
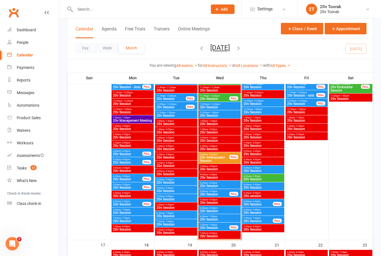
scroll to position [639, 0]
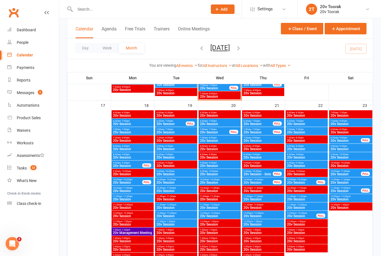
scroll to position [776, 0]
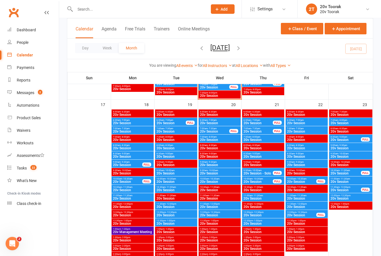
click at [221, 180] on span "20v Session" at bounding box center [220, 181] width 40 height 3
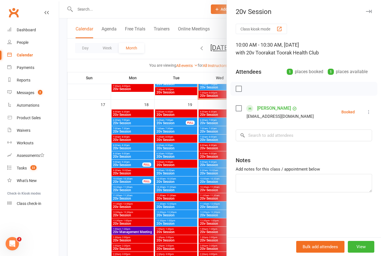
click at [144, 193] on div at bounding box center [220, 128] width 322 height 256
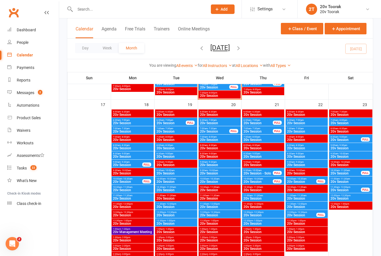
click at [212, 171] on span "20v Session" at bounding box center [220, 172] width 40 height 3
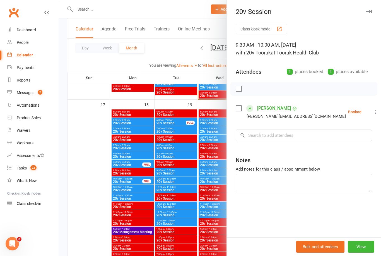
click at [151, 197] on div at bounding box center [220, 128] width 322 height 256
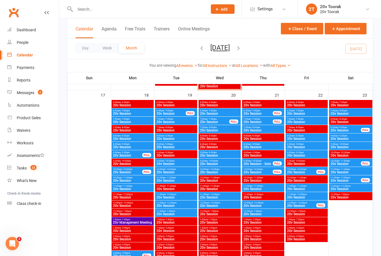
scroll to position [801, 0]
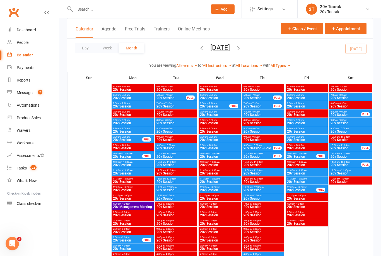
click at [225, 156] on span "20v Session" at bounding box center [220, 156] width 40 height 3
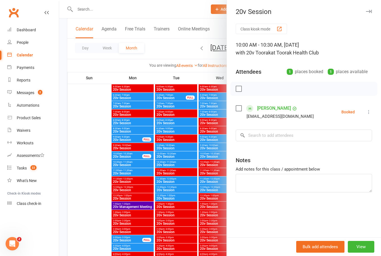
click at [208, 200] on div at bounding box center [220, 128] width 322 height 256
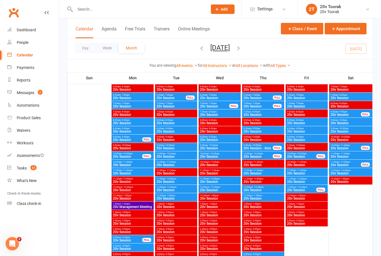
click at [217, 180] on span "20v Session" at bounding box center [220, 181] width 40 height 3
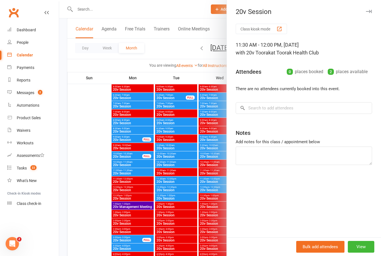
click at [208, 224] on div at bounding box center [220, 128] width 322 height 256
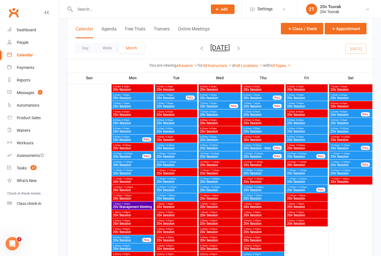
click at [218, 155] on span "20v Session" at bounding box center [220, 156] width 40 height 3
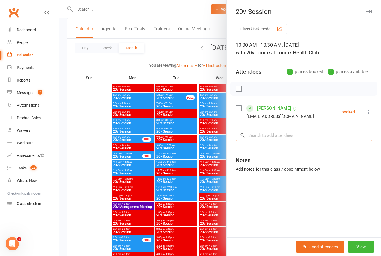
click at [289, 133] on input "search" at bounding box center [304, 135] width 136 height 12
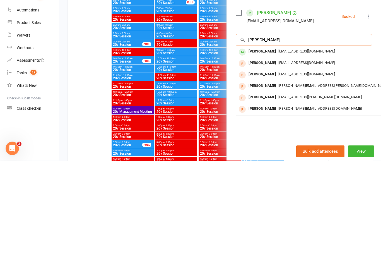
type input "[PERSON_NAME]"
click at [278, 143] on div "[EMAIL_ADDRESS][DOMAIN_NAME]" at bounding box center [319, 147] width 162 height 8
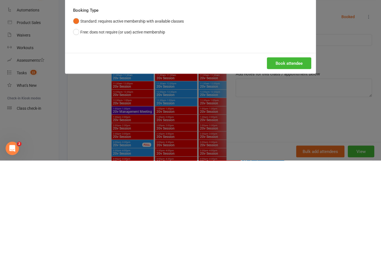
scroll to position [897, 0]
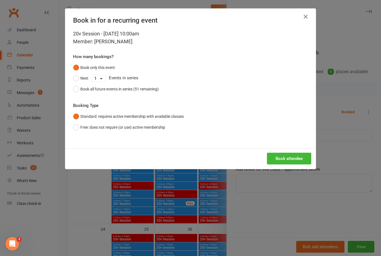
click at [301, 156] on button "Book attendee" at bounding box center [289, 159] width 44 height 12
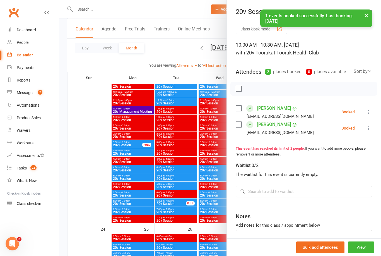
click at [150, 197] on div at bounding box center [220, 128] width 322 height 256
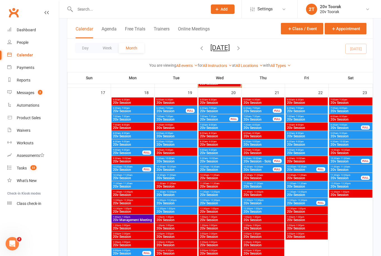
scroll to position [789, 0]
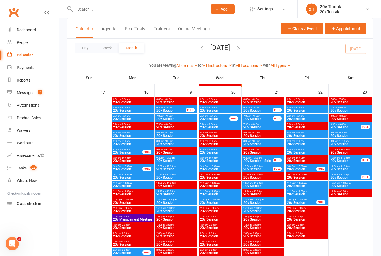
click at [296, 176] on span "20v Session" at bounding box center [307, 177] width 40 height 3
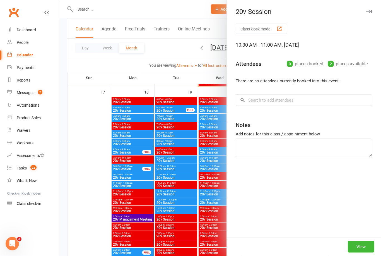
scroll to position [789, 0]
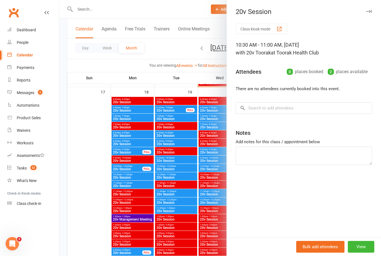
click at [174, 162] on div at bounding box center [220, 128] width 322 height 256
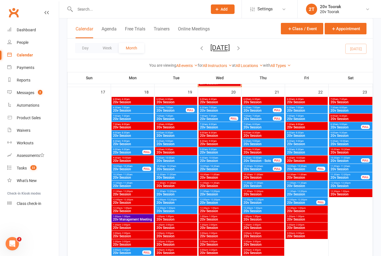
click at [297, 178] on span "20v Session" at bounding box center [307, 177] width 40 height 3
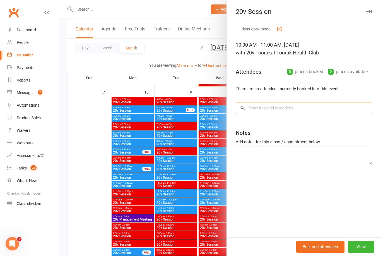
click at [293, 104] on input "search" at bounding box center [304, 108] width 136 height 12
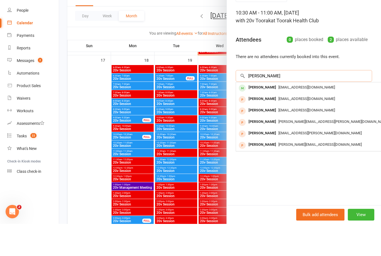
type input "[PERSON_NAME]"
click at [286, 117] on span "[EMAIL_ADDRESS][DOMAIN_NAME]" at bounding box center [306, 119] width 57 height 4
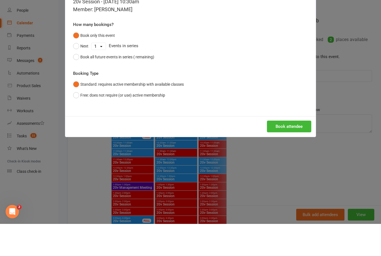
scroll to position [821, 0]
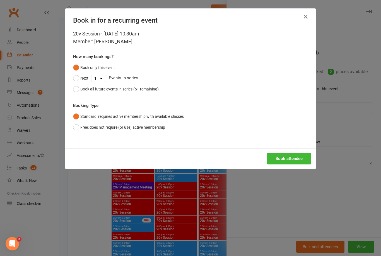
click at [310, 157] on button "Book attendee" at bounding box center [289, 159] width 44 height 12
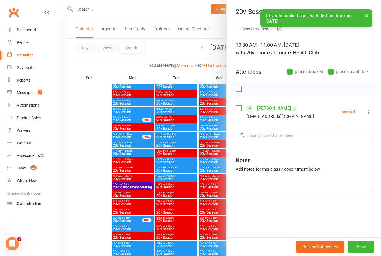
click at [364, 252] on button "View" at bounding box center [361, 247] width 26 height 12
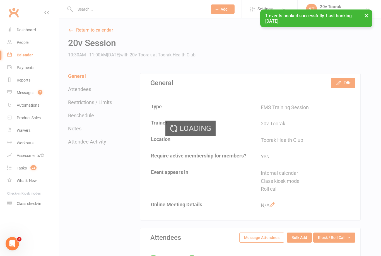
click at [348, 85] on button "Edit" at bounding box center [343, 83] width 24 height 10
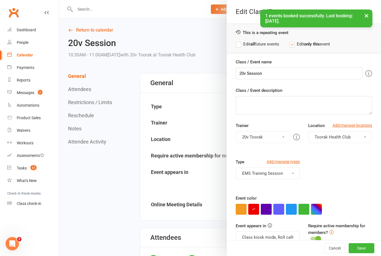
click at [292, 208] on button "button" at bounding box center [291, 209] width 11 height 11
click at [294, 237] on button "Class kiosk mode, Roll call" at bounding box center [268, 237] width 64 height 12
click at [284, 248] on link "Clubworx website calendar and Member portal" at bounding box center [283, 250] width 95 height 11
click at [373, 253] on button "Save" at bounding box center [362, 248] width 26 height 10
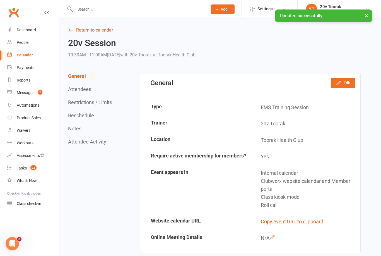
click at [84, 32] on link "Return to calendar" at bounding box center [214, 30] width 293 height 8
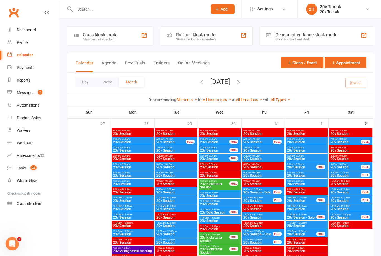
click at [27, 99] on link "Automations" at bounding box center [33, 105] width 52 height 13
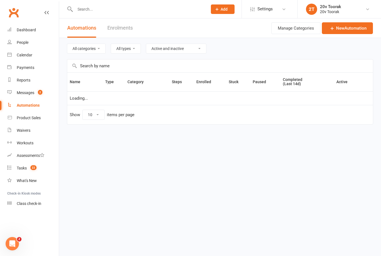
select select "100"
click at [26, 87] on link "Messages 2" at bounding box center [33, 92] width 52 height 13
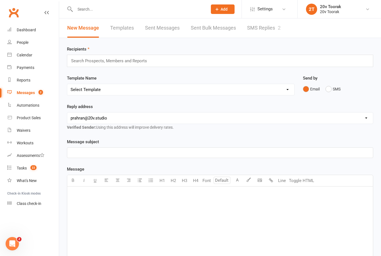
click at [260, 26] on link "SMS Replies 2" at bounding box center [263, 27] width 33 height 19
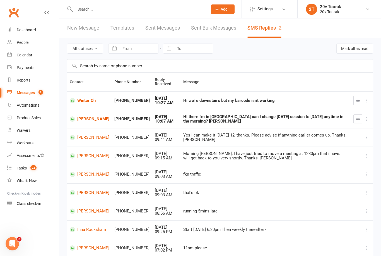
click at [356, 102] on icon "button" at bounding box center [358, 100] width 4 height 4
click at [20, 55] on div "Calendar" at bounding box center [25, 55] width 16 height 4
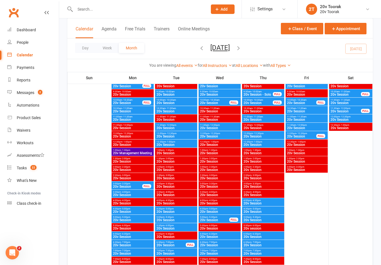
scroll to position [779, 0]
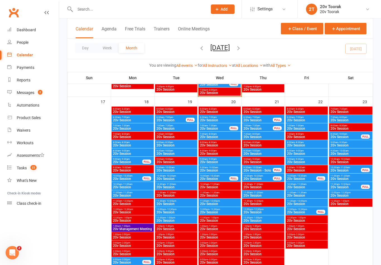
click at [207, 167] on span "9:30am - 10:00am" at bounding box center [220, 167] width 40 height 3
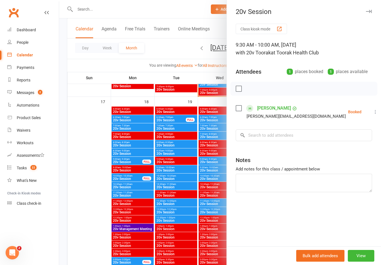
click at [144, 192] on div at bounding box center [220, 132] width 322 height 265
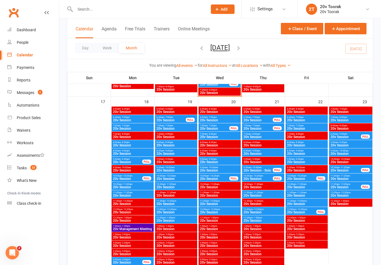
click at [205, 160] on span "20v Session" at bounding box center [220, 161] width 40 height 3
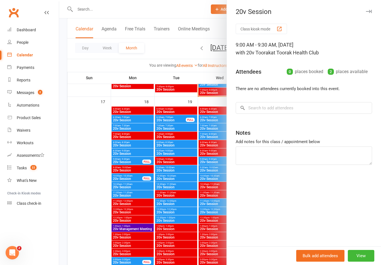
click at [131, 191] on div at bounding box center [220, 132] width 322 height 265
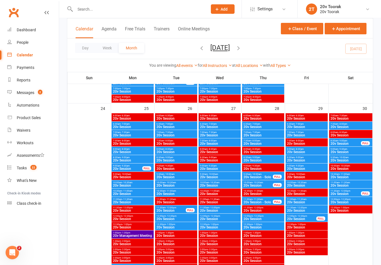
scroll to position [1017, 0]
click at [205, 181] on span "10:00am - 10:30am" at bounding box center [220, 182] width 40 height 3
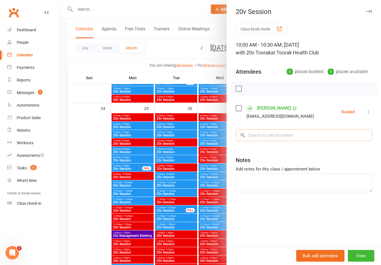
click at [266, 138] on input "search" at bounding box center [304, 135] width 136 height 12
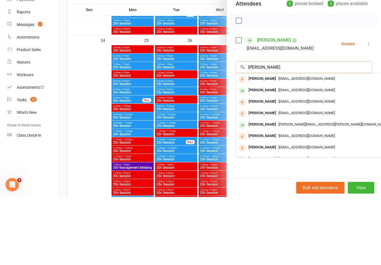
type input "[PERSON_NAME]"
click at [281, 156] on span "[EMAIL_ADDRESS][DOMAIN_NAME]" at bounding box center [306, 158] width 57 height 4
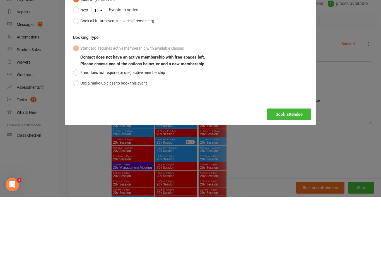
scroll to position [1085, 0]
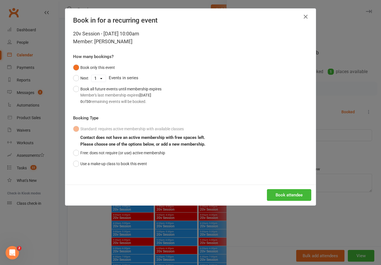
click at [138, 164] on button "Use a make-up class to book this event" at bounding box center [110, 163] width 74 height 11
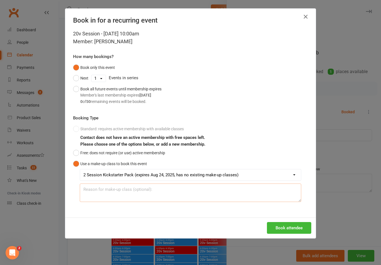
click at [167, 194] on textarea at bounding box center [190, 192] width 221 height 18
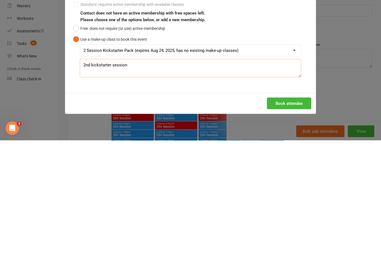
type textarea "2nd kickstarter session"
click at [298, 222] on button "Book attendee" at bounding box center [289, 228] width 44 height 12
